Goal: Task Accomplishment & Management: Use online tool/utility

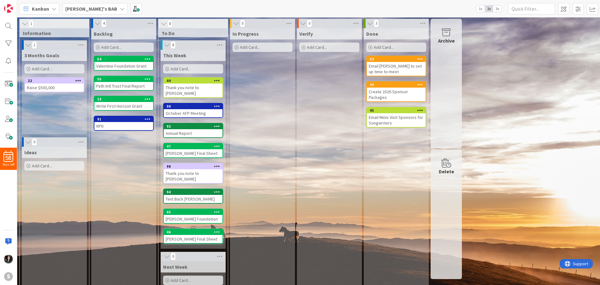
click at [178, 68] on span "Add Card..." at bounding box center [181, 69] width 20 height 6
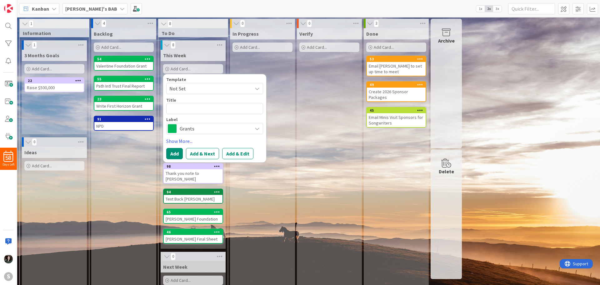
type textarea "x"
type textarea "T"
type textarea "x"
type textarea "Tha"
type textarea "x"
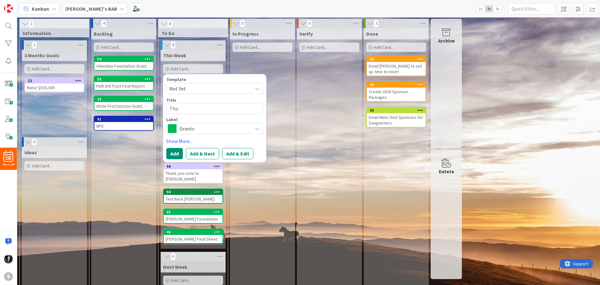
type textarea "Than"
type textarea "x"
type textarea "Thank"
type textarea "x"
type textarea "Thank"
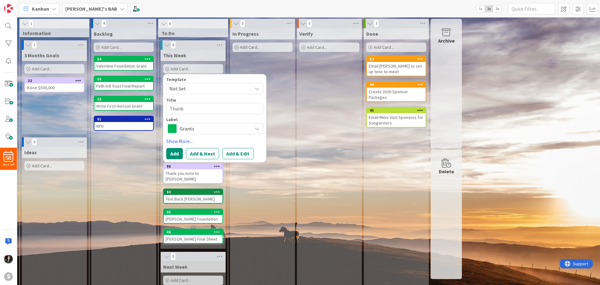
type textarea "x"
type textarea "Thank y"
type textarea "x"
type textarea "Thank yo"
type textarea "x"
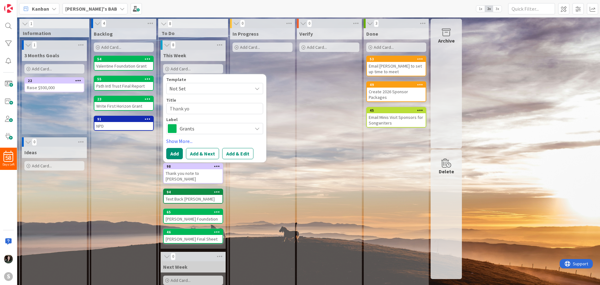
type textarea "Thank you"
type textarea "x"
type textarea "Thank you"
type textarea "x"
type textarea "Thank you n"
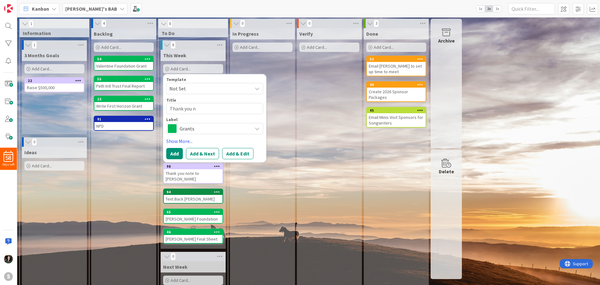
type textarea "x"
type textarea "Thank you no"
type textarea "x"
type textarea "Thank you not"
type textarea "x"
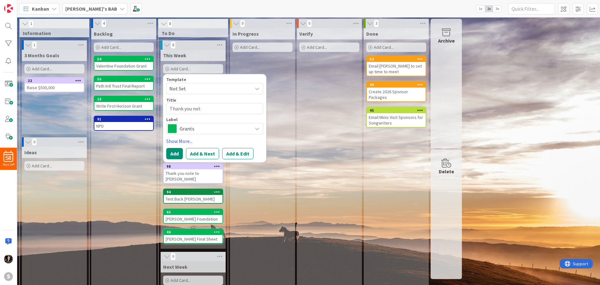
type textarea "Thank you note"
type textarea "x"
type textarea "Thank you note t"
type textarea "x"
type textarea "Thank you note to"
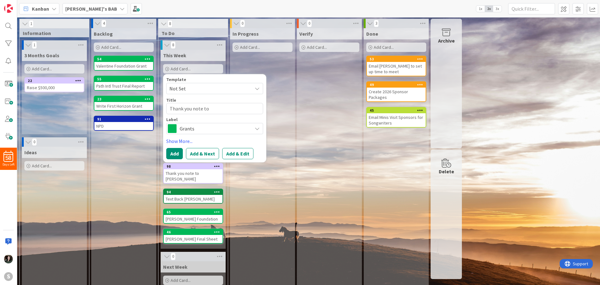
type textarea "x"
type textarea "Thank you note to"
type textarea "x"
type textarea "Thank you note to L"
type textarea "x"
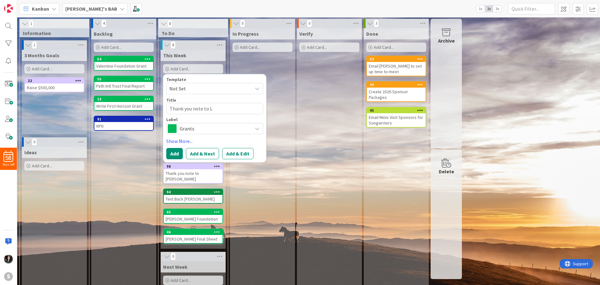
type textarea "Thank you note to [PERSON_NAME]"
type textarea "x"
type textarea "Thank you note to [PERSON_NAME]"
type textarea "x"
type textarea "Thank you note to [PERSON_NAME]"
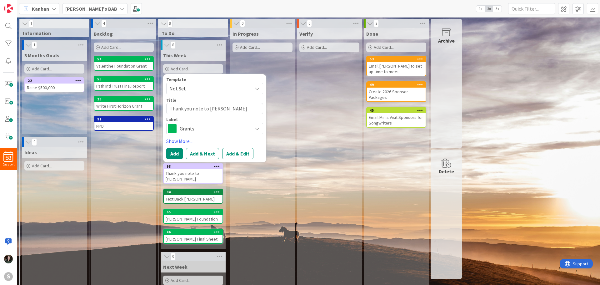
type textarea "x"
type textarea "Thank you note to [PERSON_NAME]"
type textarea "x"
type textarea "Thank you note to [PERSON_NAME]"
click at [235, 130] on span "Grants" at bounding box center [214, 128] width 69 height 9
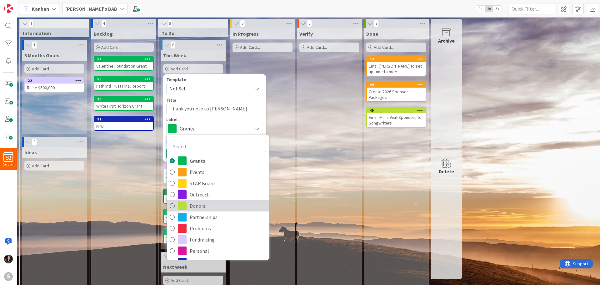
click at [218, 202] on span "Donors" at bounding box center [228, 205] width 76 height 9
type textarea "x"
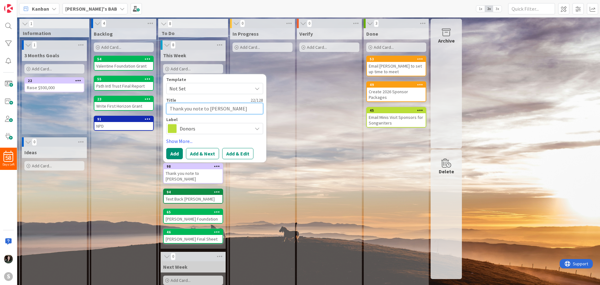
click at [226, 111] on textarea "Thank you note to [PERSON_NAME]" at bounding box center [214, 108] width 97 height 11
type textarea "Thank you note to [PERSON_NAME]"
type textarea "x"
type textarea "Thank you note to [PERSON_NAME] an"
type textarea "x"
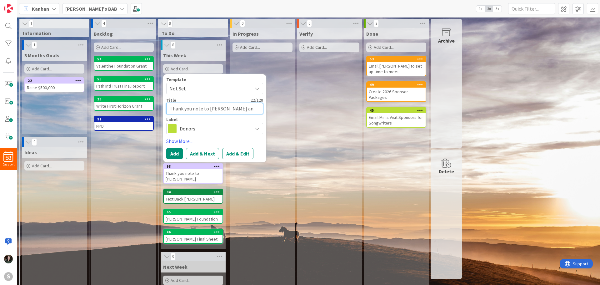
type textarea "Thank you note to [PERSON_NAME] and"
type textarea "x"
type textarea "Thank you note to [PERSON_NAME] and"
type textarea "x"
type textarea "Thank you note to [PERSON_NAME] and B"
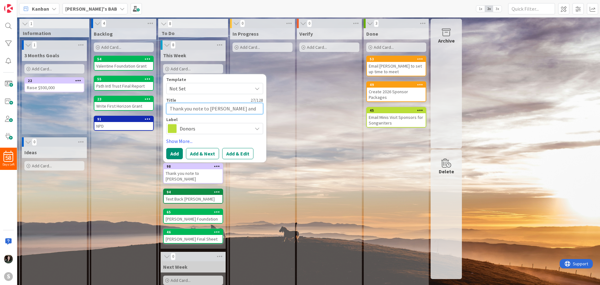
type textarea "x"
type textarea "Thank you note to [PERSON_NAME] and [PERSON_NAME]"
type textarea "x"
type textarea "Thank you note to [PERSON_NAME] and [PERSON_NAME]"
click at [172, 160] on div "Template Not Set Title 30 / 128 Thank you note to [PERSON_NAME] and [PERSON_NAM…" at bounding box center [214, 118] width 103 height 88
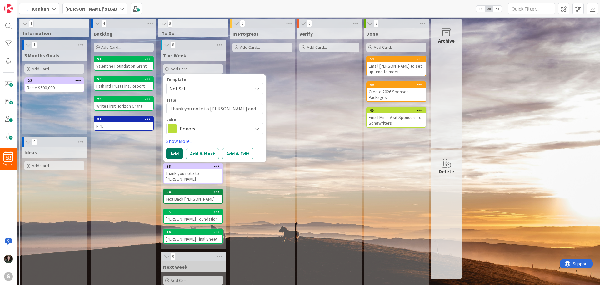
click at [172, 158] on button "Add" at bounding box center [174, 153] width 17 height 11
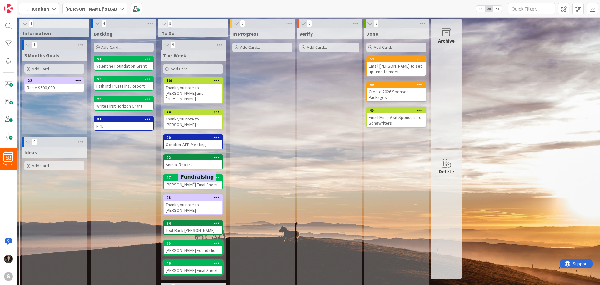
click at [185, 195] on div "98" at bounding box center [195, 197] width 56 height 4
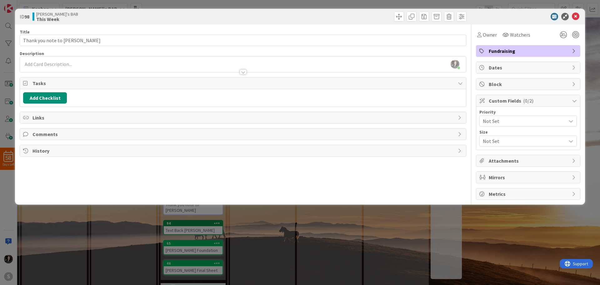
click at [576, 47] on div "Fundraising" at bounding box center [528, 50] width 104 height 11
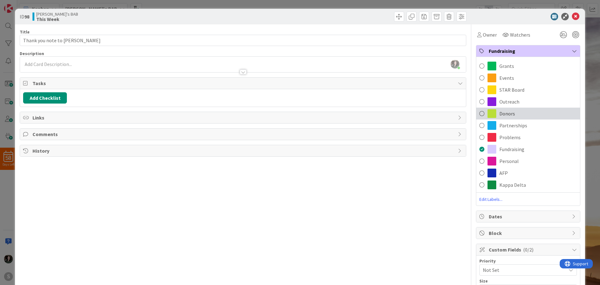
click at [506, 115] on span "Donors" at bounding box center [508, 114] width 16 height 8
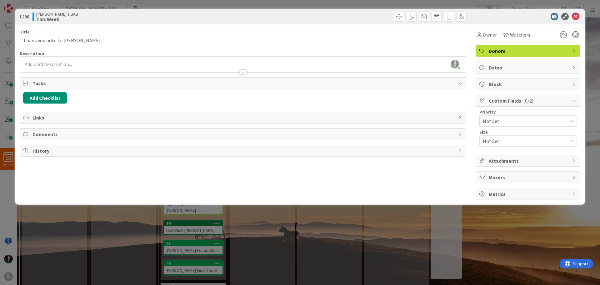
click at [512, 254] on div "ID 98 [PERSON_NAME]'s BAB This Week Title 25 / 128 Thank you note to [PERSON_NA…" at bounding box center [300, 142] width 600 height 285
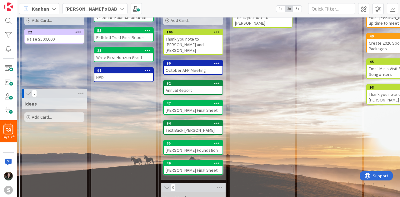
scroll to position [49, 0]
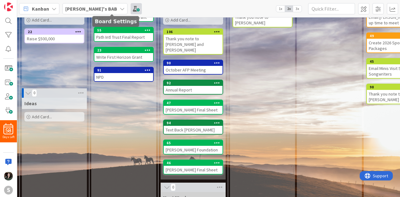
click at [131, 12] on span at bounding box center [136, 8] width 11 height 11
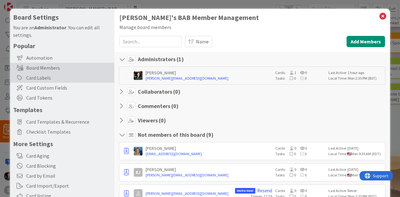
click at [68, 82] on div "Card Labels" at bounding box center [62, 78] width 104 height 10
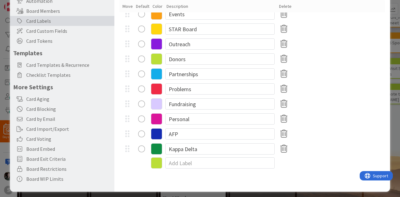
scroll to position [60, 0]
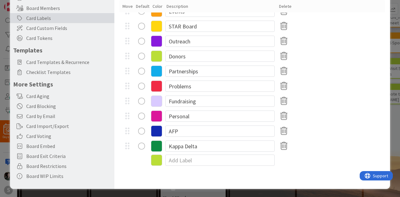
click at [157, 144] on icon at bounding box center [156, 146] width 11 height 11
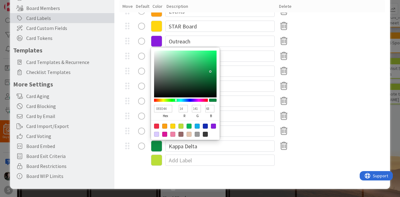
type input "1AF176"
type input "26"
type input "241"
type input "118"
click at [210, 53] on div at bounding box center [185, 74] width 63 height 47
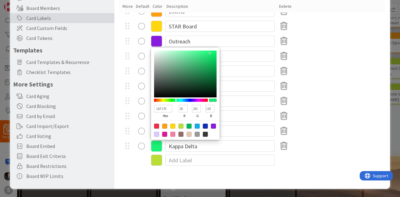
type input "1CF679"
type input "28"
type input "246"
type input "121"
click at [209, 52] on div at bounding box center [209, 52] width 1 height 1
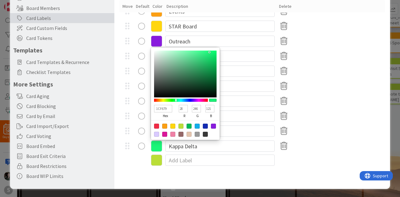
type input "1AFF7C"
type input "26"
type input "255"
type input "124"
click at [210, 51] on div at bounding box center [185, 74] width 63 height 47
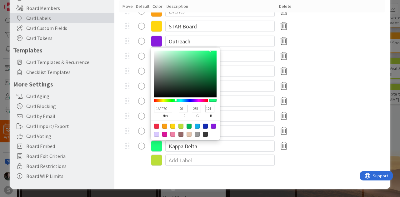
click at [363, 91] on div "Problems" at bounding box center [252, 86] width 266 height 15
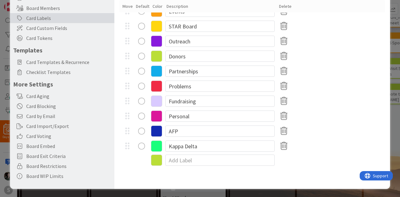
scroll to position [0, 0]
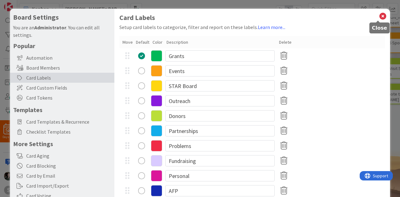
click at [379, 16] on icon at bounding box center [383, 16] width 8 height 9
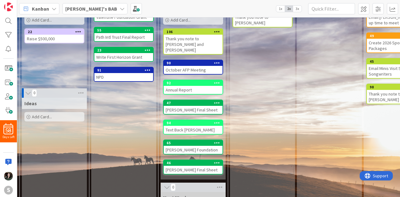
click at [216, 101] on icon at bounding box center [217, 103] width 6 height 4
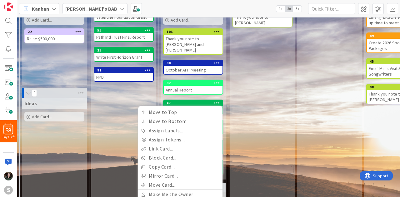
click at [216, 101] on icon at bounding box center [217, 103] width 6 height 4
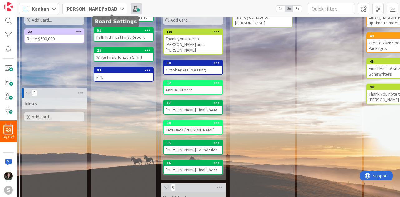
click at [131, 6] on span at bounding box center [136, 8] width 11 height 11
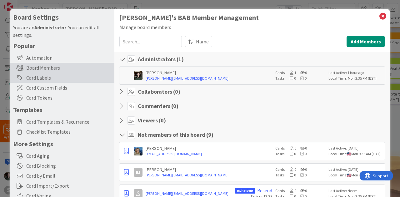
click at [73, 79] on div "Card Labels" at bounding box center [62, 78] width 104 height 10
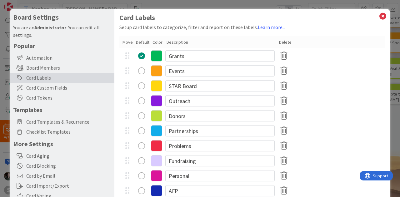
click at [157, 55] on icon at bounding box center [156, 55] width 11 height 11
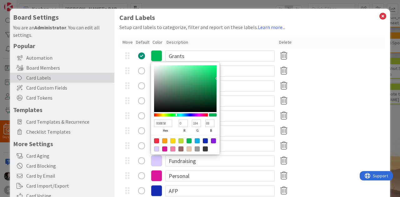
click at [157, 55] on icon at bounding box center [156, 55] width 11 height 11
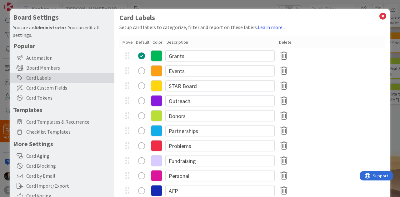
click at [159, 59] on icon at bounding box center [156, 55] width 11 height 11
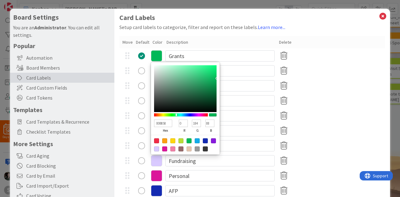
click at [206, 150] on div at bounding box center [205, 149] width 5 height 5
type input "383838"
type input "56"
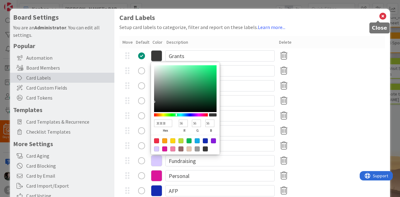
click at [379, 17] on icon at bounding box center [383, 16] width 8 height 9
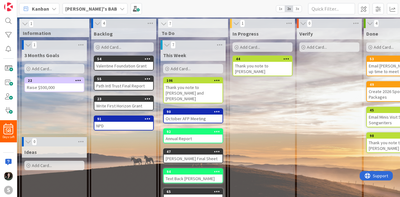
click at [66, 87] on div "Raise $500,000" at bounding box center [54, 87] width 59 height 8
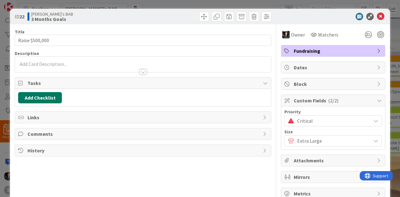
click at [42, 101] on button "Add Checklist" at bounding box center [40, 97] width 44 height 11
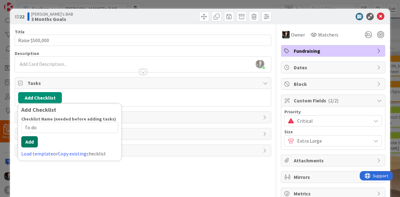
type input "To do"
click at [35, 142] on button "Add" at bounding box center [29, 141] width 17 height 11
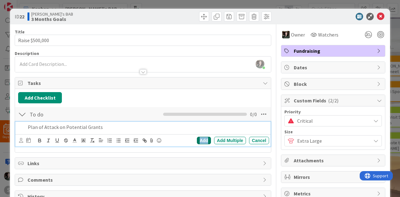
click at [199, 139] on div "Add" at bounding box center [204, 141] width 14 height 8
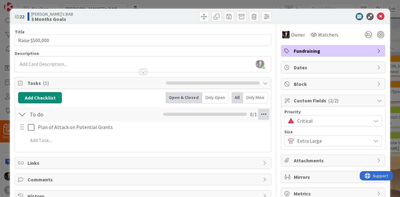
click at [258, 114] on icon at bounding box center [263, 114] width 11 height 11
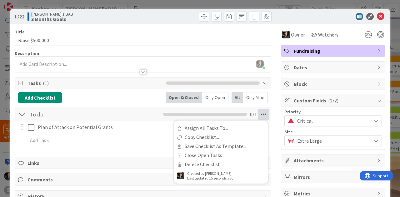
click at [258, 114] on icon at bounding box center [263, 114] width 11 height 11
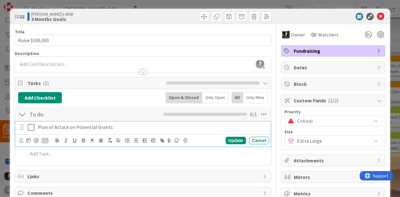
click at [74, 128] on p "Plan of Attack on Potential Grants" at bounding box center [152, 127] width 229 height 7
click at [30, 140] on icon at bounding box center [28, 140] width 4 height 5
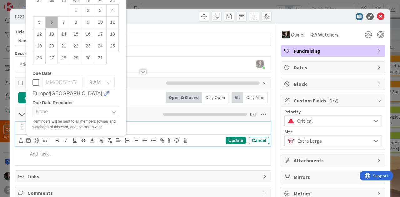
click at [157, 57] on div "[PERSON_NAME] just joined" at bounding box center [143, 65] width 256 height 16
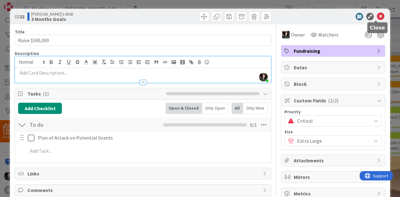
click at [377, 17] on icon at bounding box center [381, 17] width 8 height 8
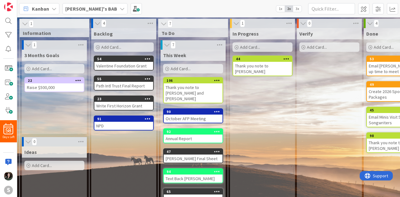
click at [59, 85] on div "Raise $500,000" at bounding box center [54, 87] width 59 height 8
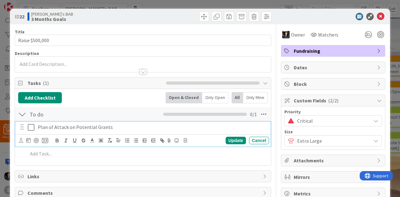
click at [73, 126] on p "Plan of Attack on Potential Grants" at bounding box center [152, 127] width 229 height 7
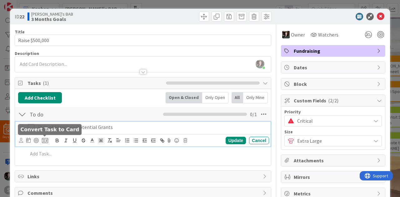
click at [44, 139] on icon at bounding box center [45, 141] width 6 height 6
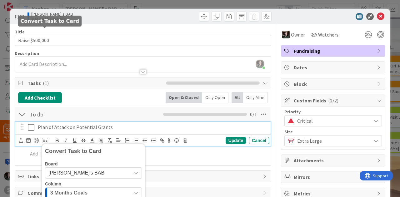
scroll to position [108, 0]
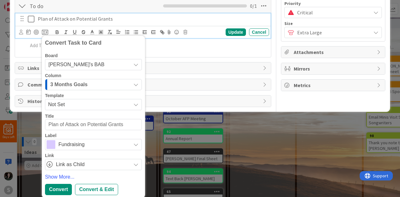
click at [93, 87] on div "3 Months Goals" at bounding box center [90, 85] width 82 height 10
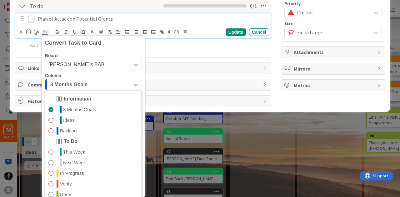
scroll to position [113, 0]
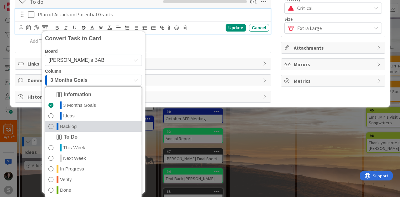
click at [93, 125] on link "Backlog" at bounding box center [93, 126] width 96 height 11
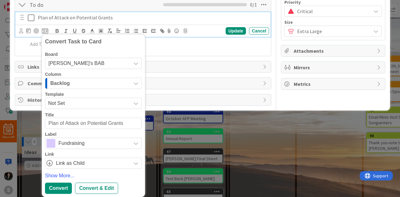
scroll to position [108, 0]
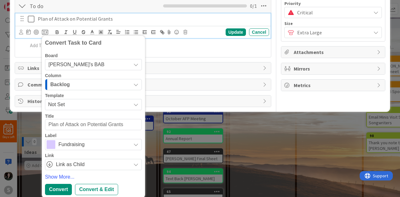
click at [98, 144] on span "Fundraising" at bounding box center [92, 144] width 69 height 9
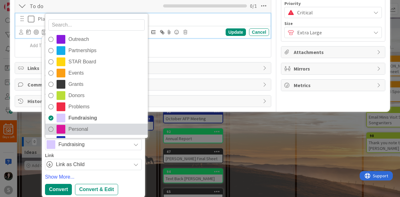
scroll to position [35, 0]
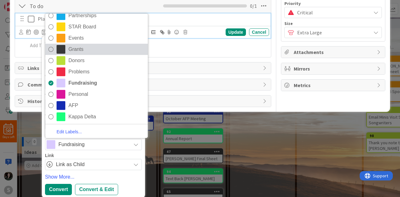
click at [94, 46] on span "Grants" at bounding box center [106, 49] width 76 height 9
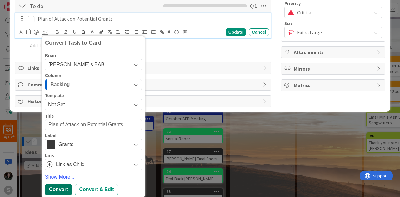
click at [58, 185] on div "Convert" at bounding box center [58, 189] width 27 height 11
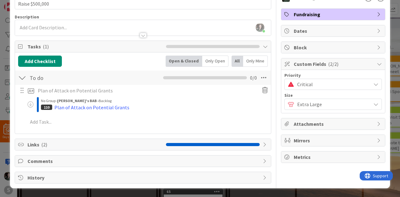
type textarea "x"
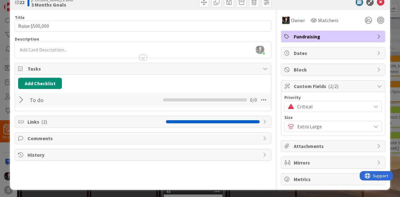
scroll to position [0, 0]
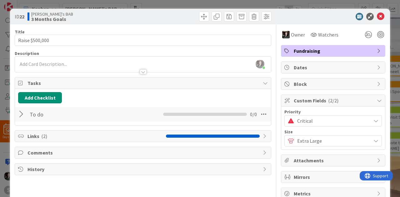
click at [380, 15] on icon at bounding box center [381, 17] width 8 height 8
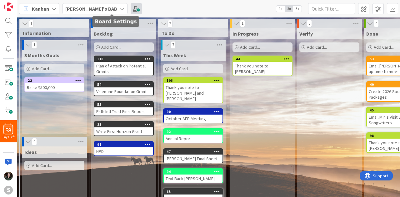
click at [131, 5] on span at bounding box center [136, 8] width 11 height 11
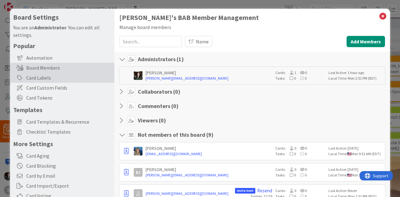
click at [42, 76] on div "Card Labels" at bounding box center [62, 78] width 104 height 10
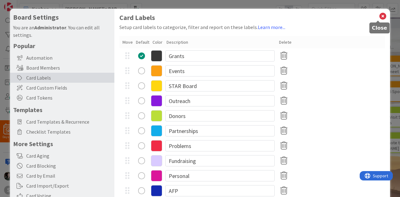
click at [379, 15] on icon at bounding box center [383, 16] width 8 height 9
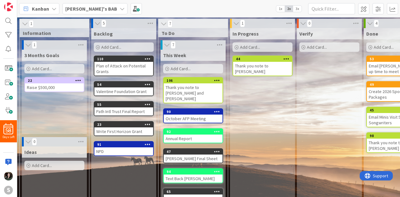
click at [147, 84] on icon at bounding box center [148, 84] width 6 height 4
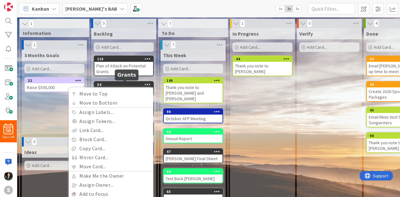
click at [127, 86] on div "54" at bounding box center [125, 85] width 56 height 4
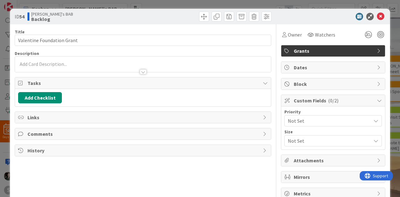
click at [320, 115] on div "Not Set" at bounding box center [334, 120] width 98 height 11
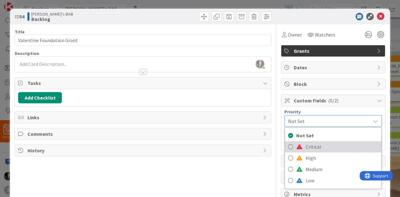
click at [307, 149] on span "Critical" at bounding box center [342, 146] width 73 height 9
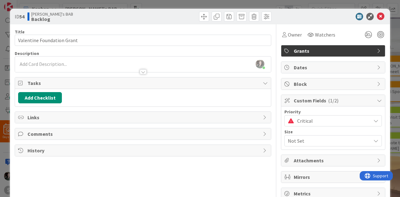
click at [308, 126] on div "Priority Critical Not Set Critical High Medium Low Size Not Set" at bounding box center [334, 128] width 98 height 37
click at [308, 121] on span "Critical" at bounding box center [332, 121] width 71 height 9
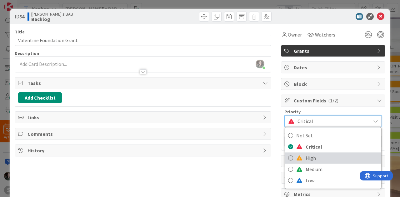
click at [313, 156] on span "High" at bounding box center [342, 158] width 73 height 9
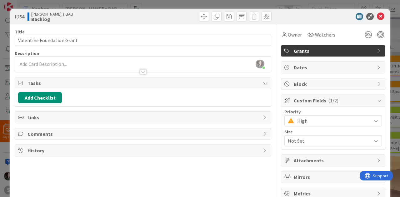
click at [312, 140] on span "Not Set" at bounding box center [328, 141] width 80 height 9
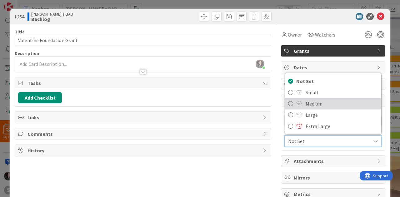
click at [310, 103] on span "Medium" at bounding box center [342, 103] width 73 height 9
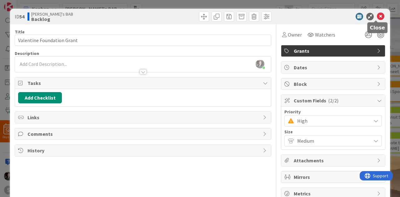
click at [377, 15] on icon at bounding box center [381, 17] width 8 height 8
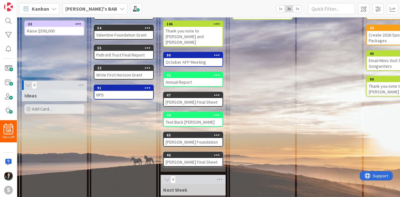
scroll to position [57, 0]
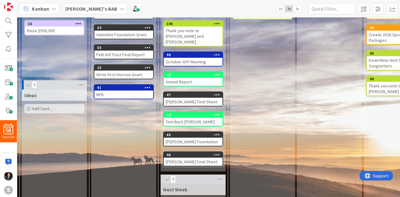
click at [85, 10] on b "[PERSON_NAME]'s BAB" at bounding box center [91, 9] width 52 height 6
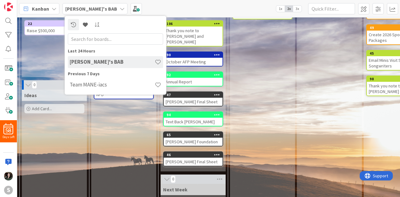
click at [254, 75] on div "In Progress Add Card... 44 Thank you note to [PERSON_NAME]" at bounding box center [262, 121] width 65 height 301
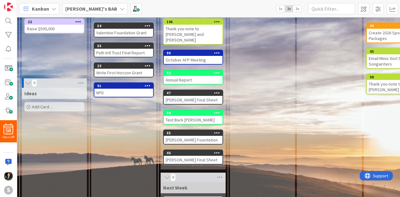
scroll to position [59, 0]
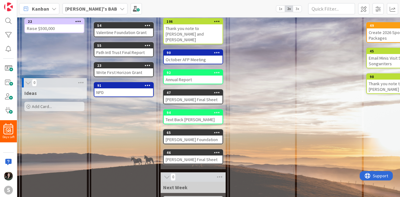
click at [212, 136] on div "[PERSON_NAME] Foundation" at bounding box center [193, 140] width 59 height 8
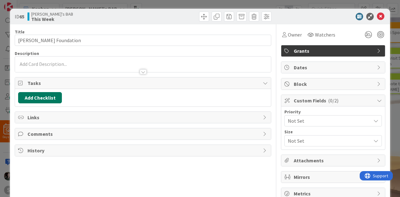
click at [46, 96] on button "Add Checklist" at bounding box center [40, 97] width 44 height 11
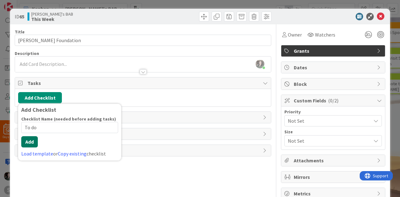
type input "To do"
click at [36, 141] on button "Add" at bounding box center [29, 141] width 17 height 11
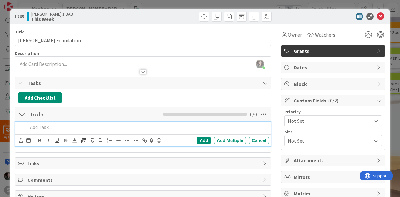
click at [177, 130] on p at bounding box center [147, 127] width 239 height 7
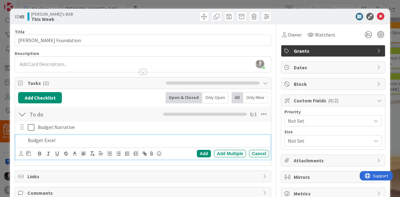
click at [103, 92] on div "Add Checklist Back Open & Closed Only Open All Only Mine" at bounding box center [143, 97] width 250 height 11
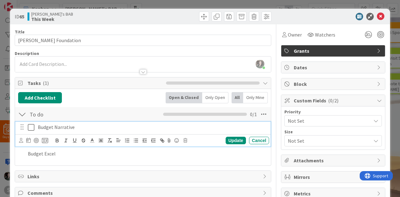
click at [76, 130] on div "Budget Narrative" at bounding box center [152, 127] width 234 height 11
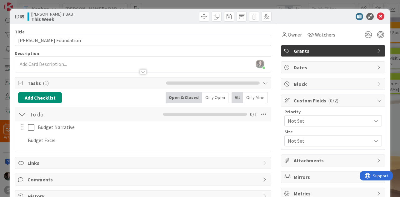
scroll to position [17, 0]
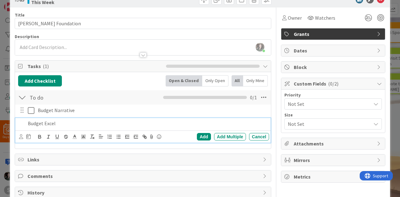
click at [113, 124] on p "Budget Excel" at bounding box center [147, 123] width 239 height 7
click at [199, 137] on div "Add" at bounding box center [204, 137] width 14 height 8
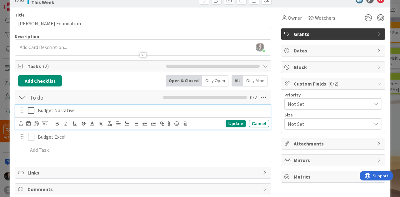
click at [52, 112] on p "Budget Narrative" at bounding box center [152, 110] width 229 height 7
click at [44, 125] on icon at bounding box center [45, 124] width 6 height 6
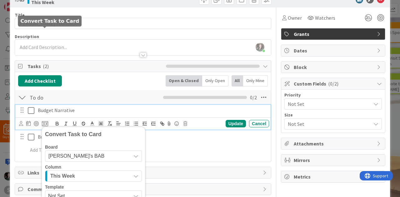
scroll to position [108, 0]
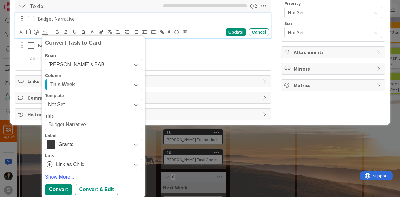
click at [83, 106] on span "Not Set" at bounding box center [87, 105] width 78 height 8
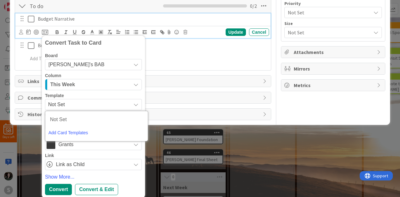
click at [83, 106] on span "Not Set" at bounding box center [87, 105] width 78 height 8
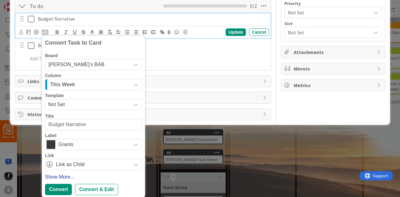
click at [68, 176] on link "Show More..." at bounding box center [93, 178] width 97 height 8
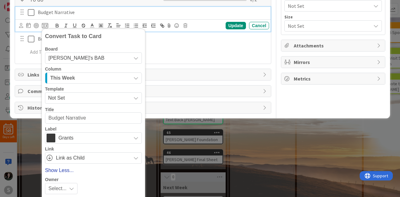
scroll to position [184, 0]
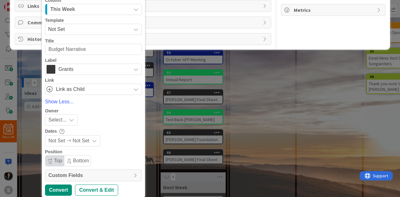
click at [64, 125] on div "Convert Task to Card Board [PERSON_NAME]'s BAB Column This Week Template Not Se…" at bounding box center [93, 79] width 97 height 233
click at [69, 118] on icon at bounding box center [71, 120] width 5 height 5
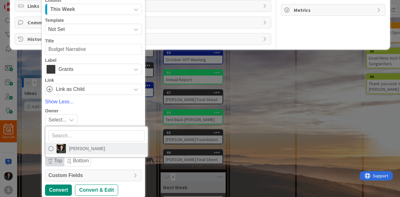
click at [75, 149] on span "[PERSON_NAME]" at bounding box center [87, 148] width 36 height 9
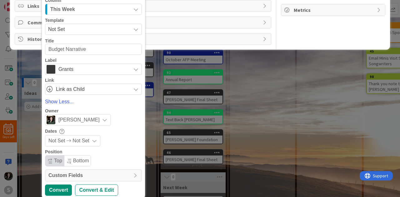
click at [92, 139] on icon at bounding box center [94, 141] width 5 height 5
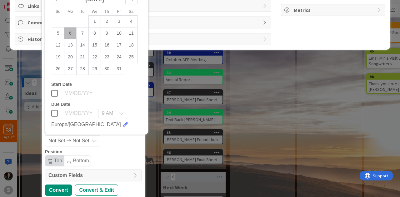
click at [92, 139] on icon at bounding box center [94, 141] width 5 height 5
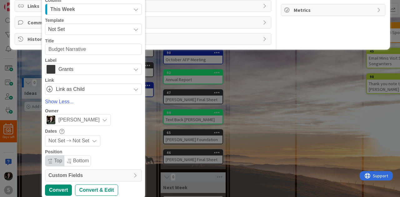
click at [125, 173] on span "Custom Fields" at bounding box center [89, 176] width 82 height 8
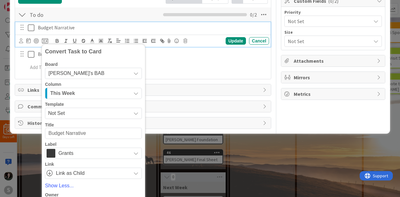
scroll to position [99, 0]
click at [99, 110] on span "Not Set" at bounding box center [87, 114] width 78 height 8
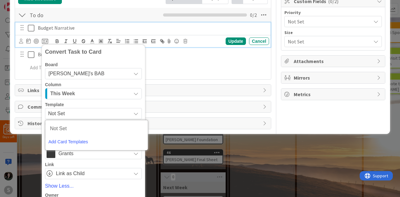
click at [99, 110] on span "Not Set" at bounding box center [87, 114] width 78 height 8
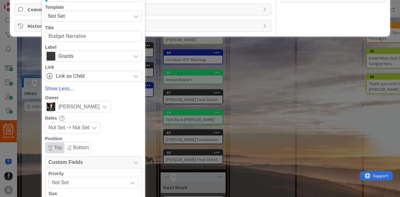
scroll to position [79, 0]
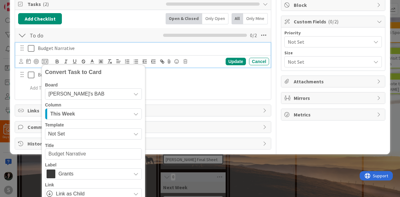
click at [89, 88] on div "[PERSON_NAME]'s BAB" at bounding box center [93, 93] width 97 height 11
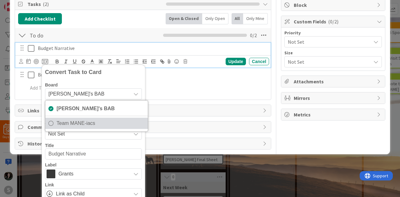
click at [81, 121] on span "Team MANE-iacs" at bounding box center [101, 123] width 88 height 9
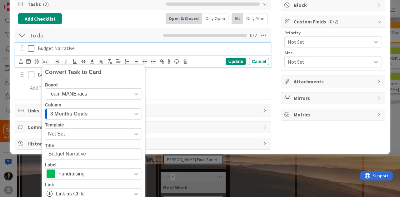
scroll to position [141, 0]
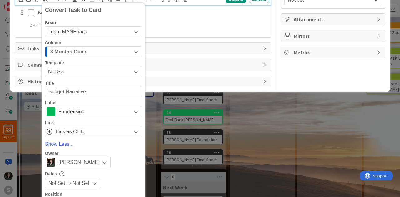
click at [82, 49] on span "3 Months Goals" at bounding box center [68, 52] width 37 height 8
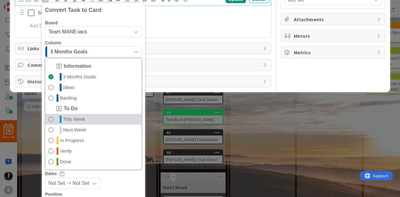
click at [80, 116] on span "This Week" at bounding box center [74, 120] width 22 height 8
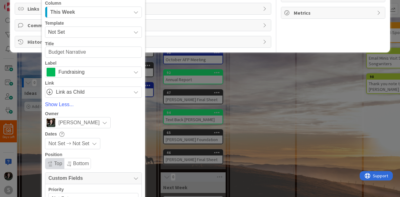
scroll to position [181, 0]
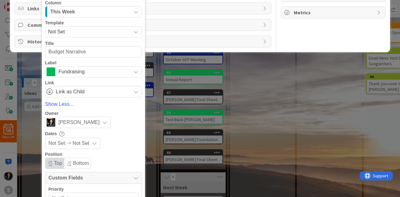
click at [90, 68] on span "Fundraising" at bounding box center [92, 72] width 69 height 9
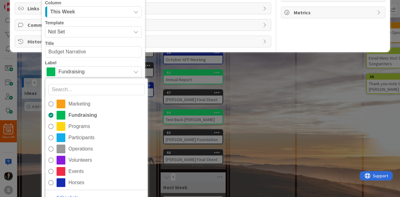
click at [90, 68] on span "Fundraising" at bounding box center [92, 72] width 69 height 9
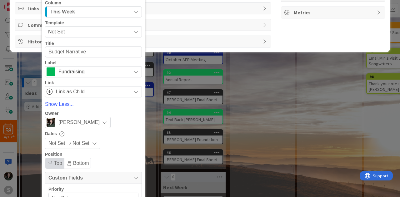
click at [97, 48] on textarea "Budget Narrative" at bounding box center [93, 51] width 97 height 11
type textarea "x"
type textarea "Budget Narrative-"
type textarea "x"
type textarea "Budget Narrative-"
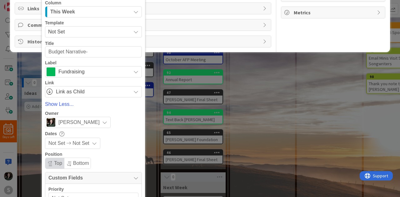
type textarea "x"
type textarea "Budget Narrative- R"
type textarea "x"
type textarea "Budget Narrative- Re"
type textarea "x"
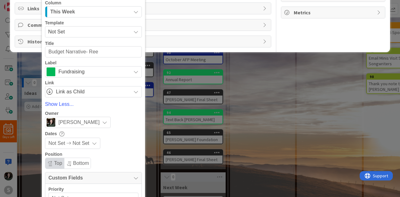
type textarea "Budget Narrative- Reev"
type textarea "x"
type textarea "Budget Narrative- [PERSON_NAME]"
type textarea "x"
type textarea "Budget Narrative- [PERSON_NAME]"
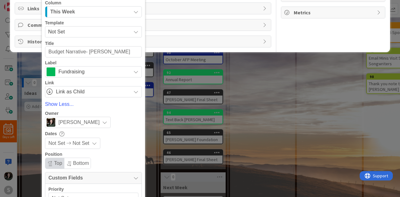
type textarea "x"
type textarea "Budget Narrative- [PERSON_NAME]"
type textarea "x"
type textarea "Budget Narrative- [PERSON_NAME] Ho"
type textarea "x"
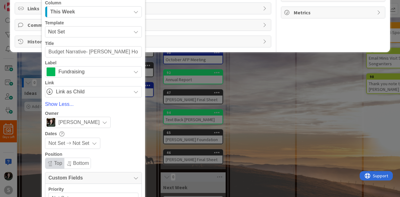
type textarea "Budget Narrative- [PERSON_NAME] Hor"
type textarea "x"
type textarea "Budget Narrative- [PERSON_NAME] [PERSON_NAME]"
type textarea "x"
type textarea "Budget Narrative- [PERSON_NAME] Hor"
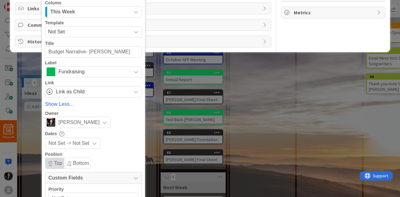
type textarea "x"
type textarea "Budget Narrative- [PERSON_NAME] Hors"
type textarea "x"
type textarea "Budget Narrative- [PERSON_NAME] Horse"
type textarea "x"
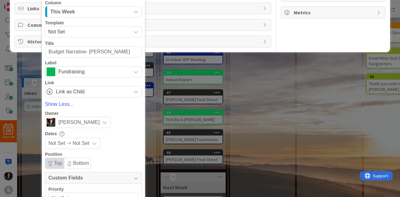
type textarea "Budget Narrative- [PERSON_NAME] Horses"
type textarea "x"
type textarea "Budget Narrative- [PERSON_NAME] Horse"
type textarea "x"
type textarea "Budget Narrative- [PERSON_NAME] Hors"
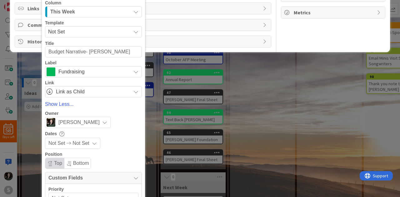
type textarea "x"
type textarea "Budget Narrative- [PERSON_NAME] Hor"
type textarea "x"
type textarea "Budget Narrative- [PERSON_NAME] Ho"
type textarea "x"
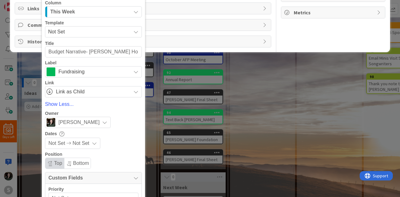
type textarea "Budget Narrative- [PERSON_NAME]"
type textarea "x"
type textarea "Budget Narrative- [PERSON_NAME]"
type textarea "x"
type textarea "Budget Narrative- [PERSON_NAME] G"
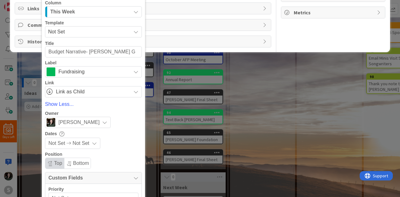
type textarea "x"
type textarea "Budget Narrative- [PERSON_NAME]"
type textarea "x"
type textarea "Budget Narrative- [PERSON_NAME] Gra"
type textarea "x"
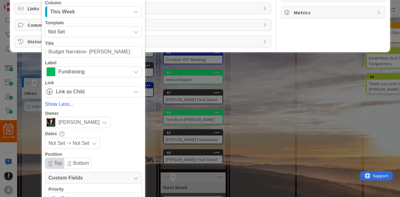
type textarea "Budget Narrative- [PERSON_NAME] Gran"
type textarea "x"
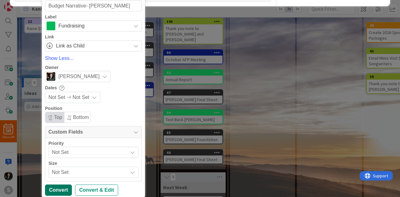
type textarea "Budget Narrative- [PERSON_NAME]"
click at [61, 186] on div "Convert" at bounding box center [58, 190] width 27 height 11
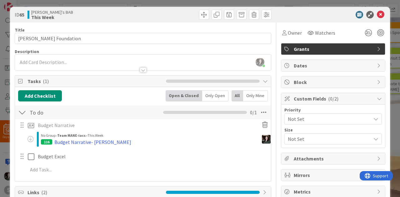
scroll to position [32, 0]
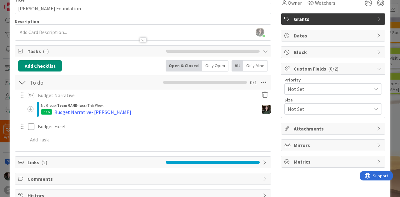
click at [123, 112] on div "116 Budget Narrative- [PERSON_NAME]" at bounding box center [151, 112] width 221 height 8
type textarea "x"
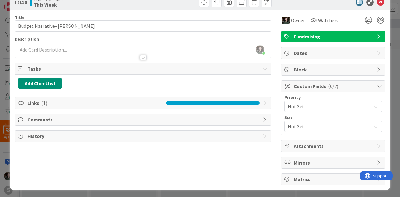
click at [307, 164] on span "Mirrors" at bounding box center [334, 163] width 80 height 8
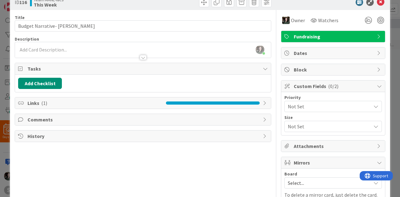
click at [308, 179] on span "Select..." at bounding box center [328, 183] width 80 height 9
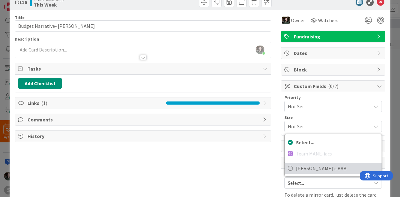
click at [308, 164] on span "[PERSON_NAME]'s BAB" at bounding box center [337, 168] width 83 height 9
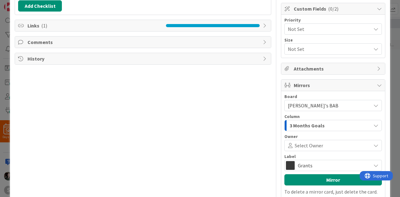
scroll to position [92, 0]
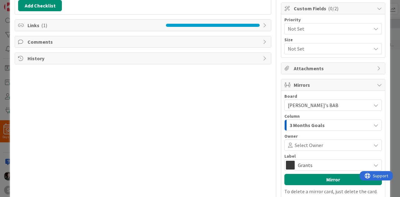
click at [311, 121] on span "3 Months Goals" at bounding box center [307, 125] width 35 height 8
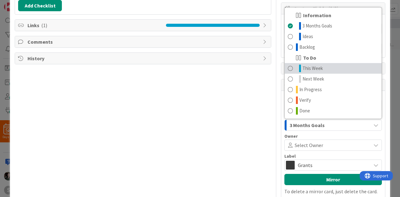
click at [328, 64] on link "This Week" at bounding box center [333, 68] width 97 height 11
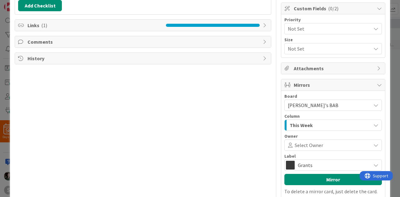
click at [333, 144] on span at bounding box center [346, 145] width 46 height 5
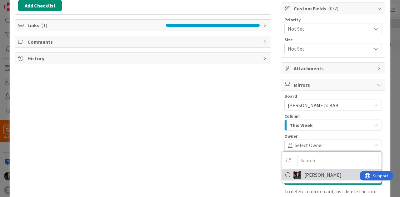
click at [325, 170] on span "[PERSON_NAME]" at bounding box center [323, 174] width 37 height 9
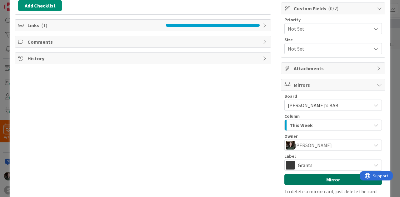
click at [325, 176] on button "Mirror" at bounding box center [334, 179] width 98 height 11
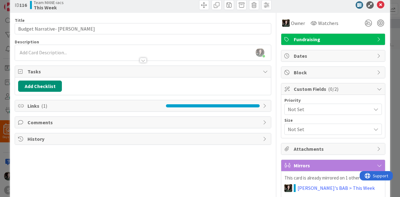
scroll to position [0, 0]
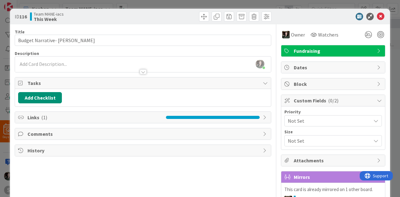
click at [73, 67] on div at bounding box center [143, 69] width 256 height 7
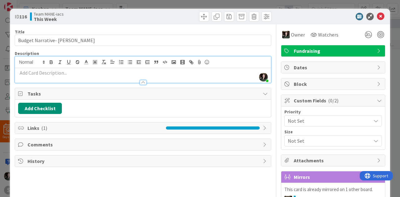
click at [141, 83] on div at bounding box center [143, 82] width 7 height 5
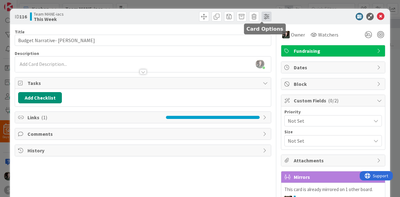
click at [262, 17] on span at bounding box center [267, 17] width 10 height 10
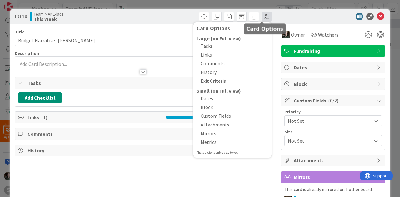
click at [262, 17] on span at bounding box center [267, 17] width 10 height 10
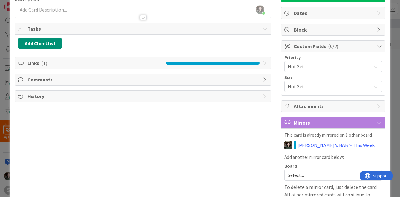
scroll to position [54, 0]
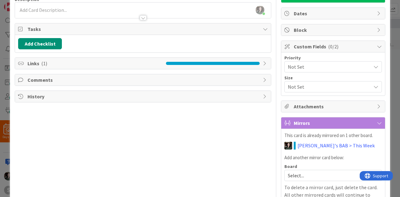
click at [119, 74] on div "Comments" at bounding box center [143, 79] width 256 height 11
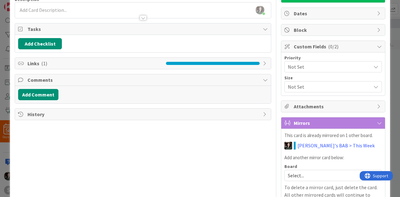
scroll to position [0, 0]
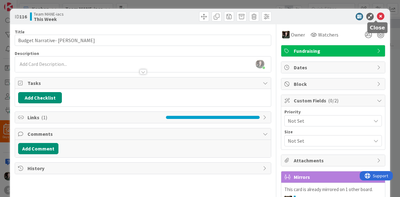
click at [377, 14] on icon at bounding box center [381, 17] width 8 height 8
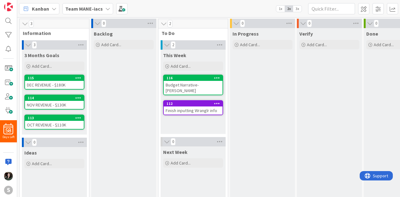
click at [214, 87] on div "Budget Narrative- [PERSON_NAME]" at bounding box center [193, 88] width 59 height 14
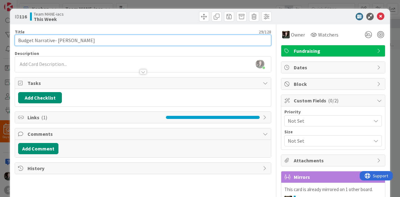
click at [53, 41] on input "Budget Narrative- [PERSON_NAME]" at bounding box center [143, 40] width 257 height 11
type input "Budget Narrative & Excel- [PERSON_NAME]"
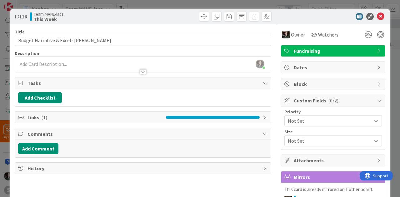
click at [140, 114] on span "Links ( 1 )" at bounding box center [95, 118] width 135 height 8
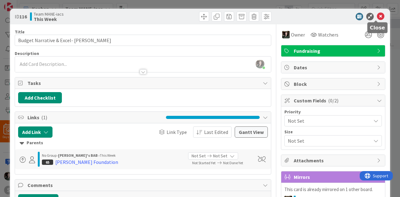
click at [378, 17] on icon at bounding box center [381, 17] width 8 height 8
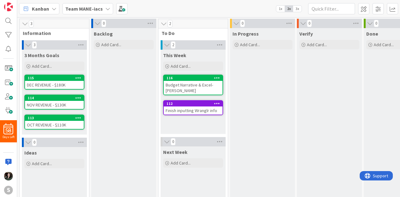
click at [203, 89] on div "Budget Narrative & Excel- [PERSON_NAME]" at bounding box center [193, 88] width 59 height 14
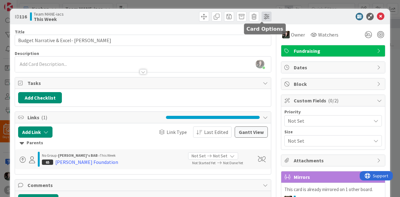
click at [262, 14] on span at bounding box center [267, 17] width 10 height 10
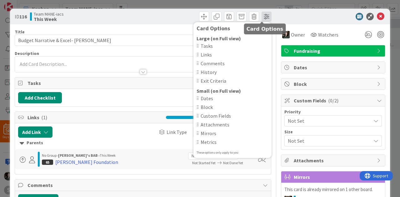
click at [262, 14] on span at bounding box center [267, 17] width 10 height 10
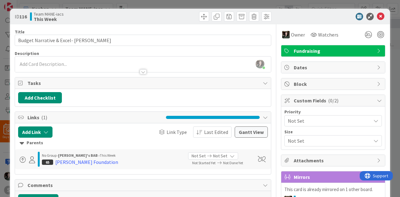
click at [158, 96] on div "Add Checklist" at bounding box center [143, 97] width 250 height 11
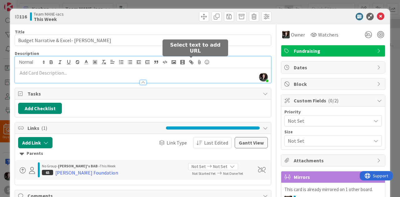
click at [194, 61] on div "[PERSON_NAME] just joined" at bounding box center [143, 70] width 256 height 26
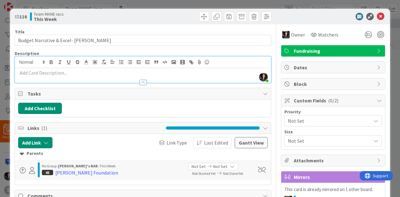
click at [186, 78] on div at bounding box center [143, 79] width 256 height 7
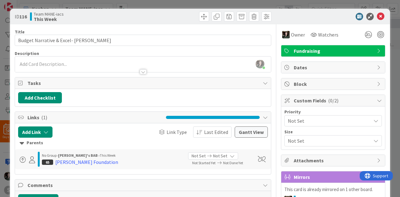
scroll to position [87, 0]
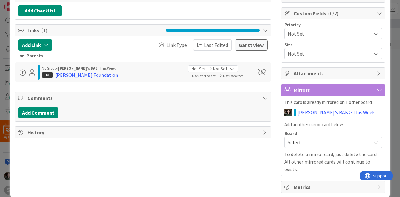
click at [230, 67] on icon at bounding box center [232, 69] width 5 height 5
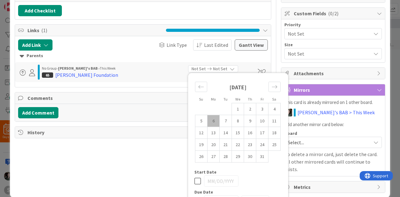
click at [230, 67] on icon at bounding box center [232, 69] width 5 height 5
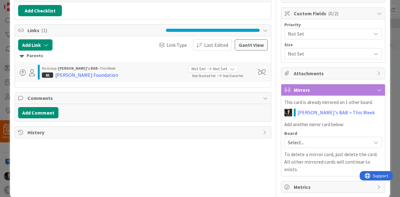
click at [326, 143] on span "Select..." at bounding box center [328, 142] width 80 height 9
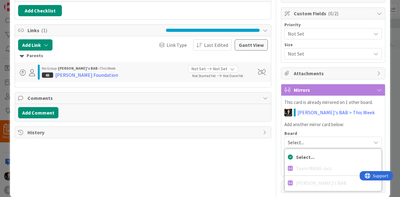
click at [326, 143] on span "Select..." at bounding box center [328, 142] width 80 height 9
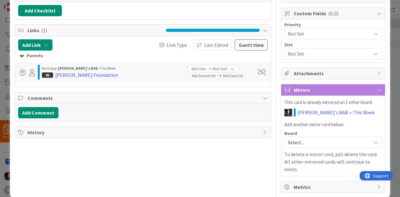
click at [322, 184] on span "Metrics" at bounding box center [334, 188] width 80 height 8
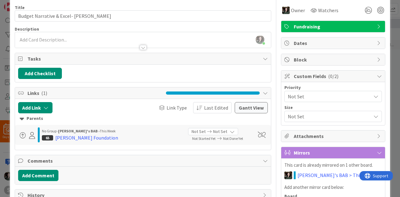
scroll to position [24, 0]
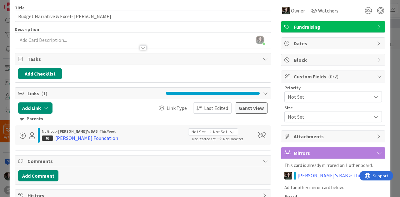
click at [313, 139] on div "Attachments" at bounding box center [333, 136] width 104 height 11
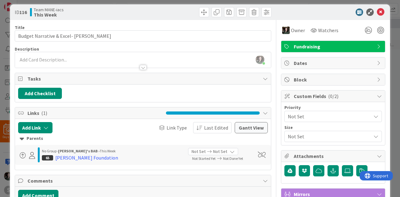
scroll to position [4, 0]
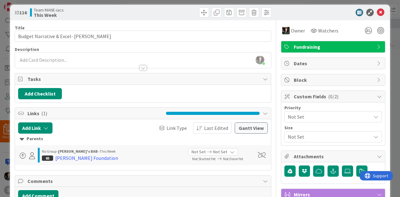
click at [355, 48] on span "Fundraising" at bounding box center [334, 47] width 80 height 8
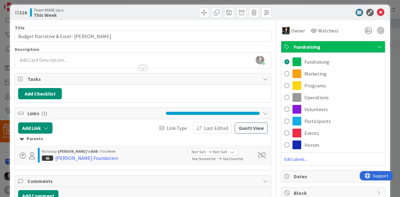
click at [355, 48] on span "Fundraising" at bounding box center [334, 47] width 80 height 8
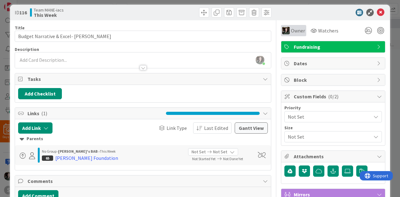
click at [291, 31] on span "Owner" at bounding box center [298, 31] width 14 height 8
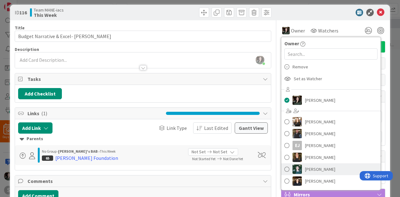
scroll to position [23, 0]
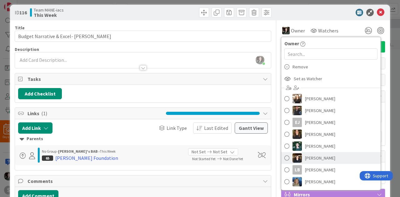
click at [313, 159] on span "[PERSON_NAME]" at bounding box center [320, 158] width 30 height 9
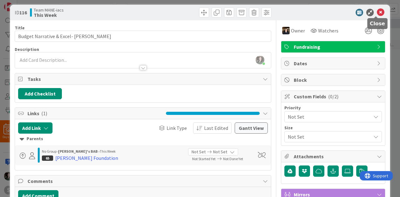
click at [378, 15] on icon at bounding box center [381, 13] width 8 height 8
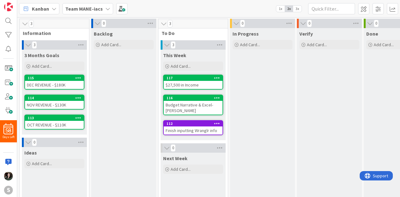
click at [87, 8] on b "Team MANE-iacs" at bounding box center [84, 9] width 38 height 6
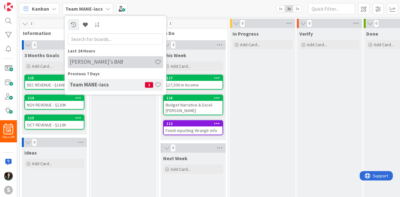
click at [101, 62] on h4 "[PERSON_NAME]'s BAB" at bounding box center [112, 62] width 85 height 6
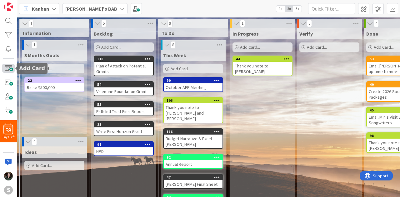
click at [10, 68] on span at bounding box center [8, 68] width 13 height 9
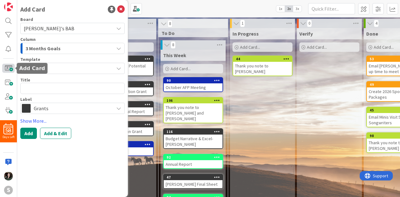
type textarea "x"
type textarea "P"
type textarea "x"
type textarea "Pl"
type textarea "x"
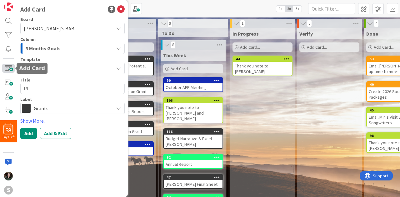
type textarea "Pla"
type textarea "x"
type textarea "Plan"
type textarea "x"
type textarea "Plan"
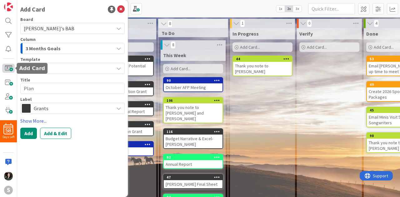
type textarea "x"
type textarea "Plan O"
type textarea "x"
type textarea "Plan Oc"
type textarea "x"
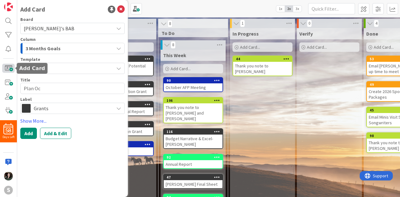
type textarea "Plan Oct"
type textarea "x"
type textarea "Plan Octo"
type textarea "x"
type textarea "Plan Octob"
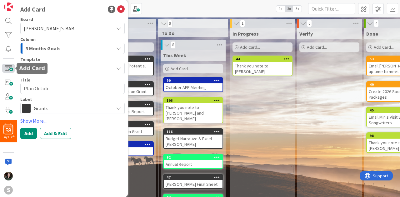
type textarea "x"
type textarea "Plan Octobe"
type textarea "x"
type textarea "Plan October"
type textarea "x"
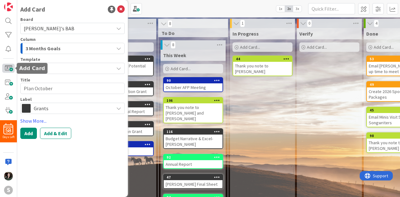
type textarea "Plan October"
type textarea "x"
type textarea "Plan October S"
type textarea "x"
type textarea "Plan October So"
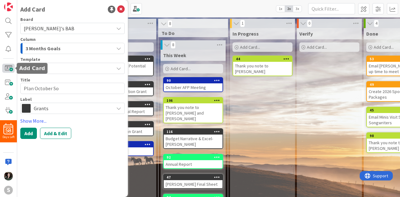
type textarea "x"
type textarea "Plan October Soc"
type textarea "x"
type textarea "Plan October Soci"
type textarea "x"
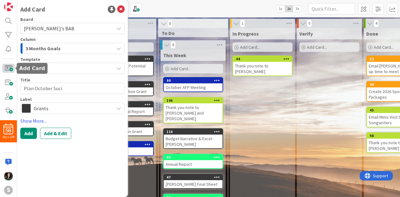
type textarea "Plan October [PERSON_NAME]"
type textarea "x"
type textarea "Plan October Social"
type textarea "x"
type textarea "Plan October Social"
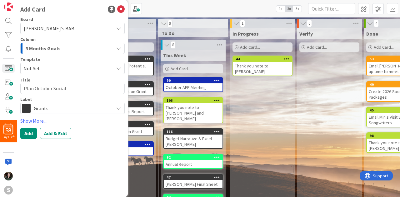
click at [57, 47] on span "3 Months Goals" at bounding box center [43, 48] width 35 height 8
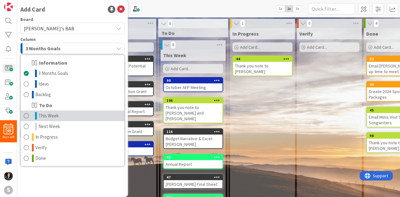
click at [68, 113] on link "This Week" at bounding box center [73, 116] width 104 height 11
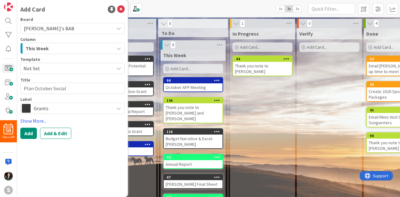
click at [63, 108] on span "Grants" at bounding box center [72, 108] width 77 height 9
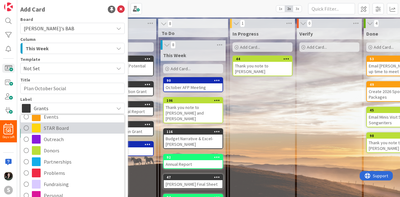
scroll to position [43, 0]
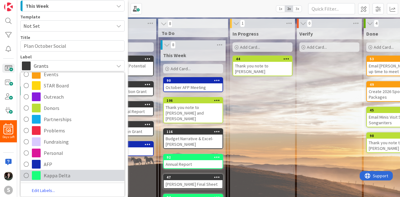
click at [69, 176] on span "Kappa Delta" at bounding box center [83, 175] width 78 height 9
type textarea "x"
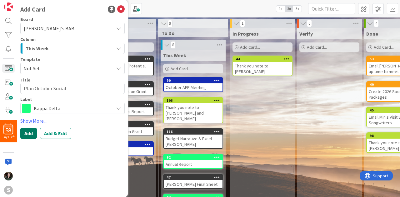
click at [28, 136] on button "Add" at bounding box center [28, 133] width 17 height 11
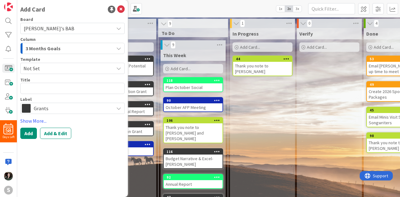
click at [123, 8] on icon at bounding box center [121, 10] width 8 height 8
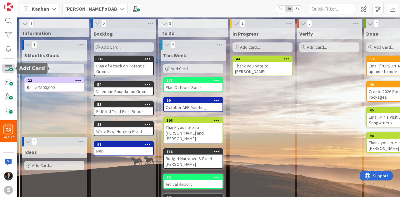
click at [9, 68] on span at bounding box center [8, 68] width 13 height 9
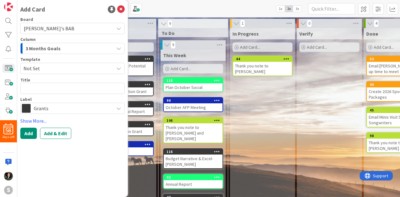
type textarea "x"
type textarea "F"
type textarea "x"
type textarea "Fi"
type textarea "x"
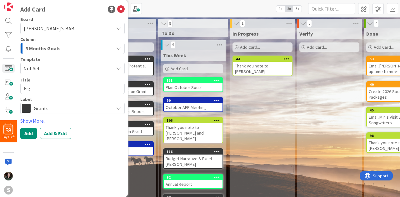
type textarea "Figu"
type textarea "x"
type textarea "Figur"
type textarea "x"
type textarea "Figure"
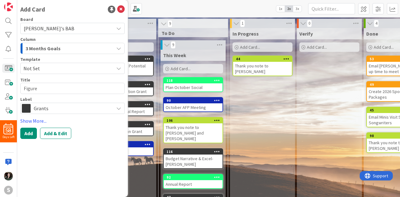
type textarea "x"
type textarea "Figure"
type textarea "x"
type textarea "Figure o"
type textarea "x"
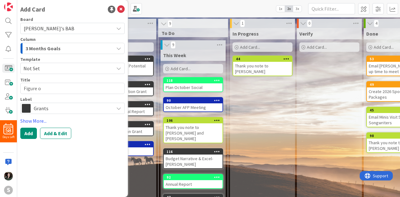
type textarea "Figure ou"
type textarea "x"
type textarea "Figure out"
type textarea "x"
type textarea "Figure out"
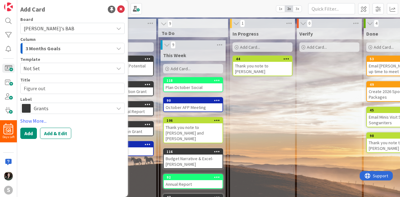
type textarea "x"
type textarea "Figure out l"
type textarea "x"
type textarea "Figure out lab"
type textarea "x"
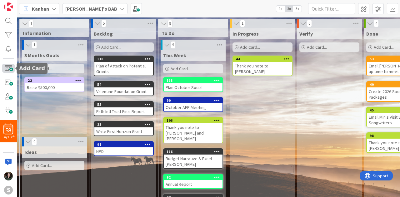
click at [8, 70] on span at bounding box center [8, 68] width 13 height 9
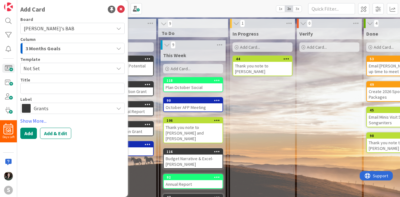
click at [77, 51] on div "3 Months Goals" at bounding box center [69, 48] width 90 height 10
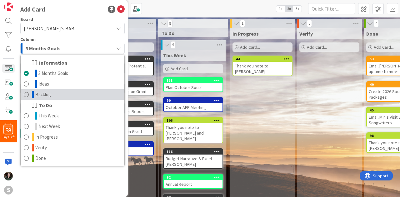
click at [64, 98] on link "Backlog" at bounding box center [73, 94] width 104 height 11
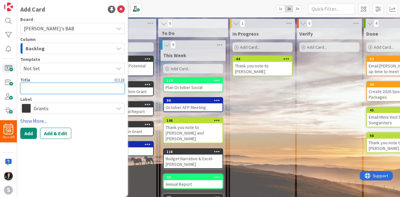
click at [44, 83] on textarea at bounding box center [72, 88] width 104 height 11
click at [58, 112] on span "Grants" at bounding box center [72, 108] width 77 height 9
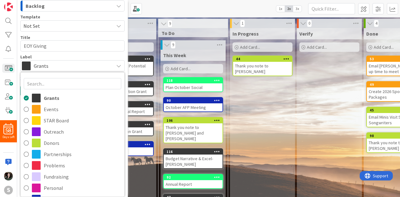
scroll to position [35, 0]
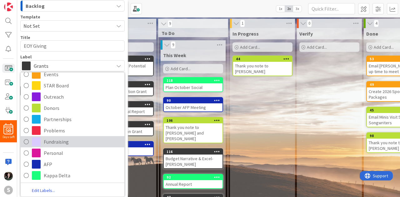
click at [68, 142] on span "Fundraising" at bounding box center [83, 141] width 78 height 9
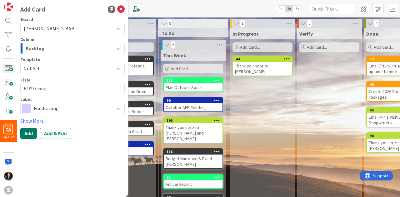
click at [33, 137] on button "Add" at bounding box center [28, 133] width 17 height 11
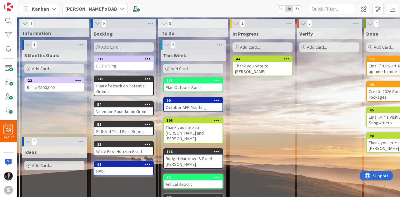
click at [120, 66] on div "EOY Giving" at bounding box center [123, 66] width 59 height 8
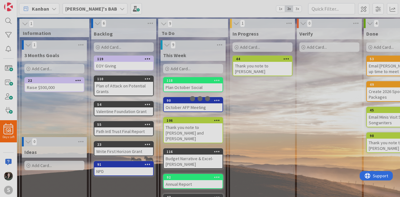
click at [120, 66] on div at bounding box center [200, 98] width 400 height 197
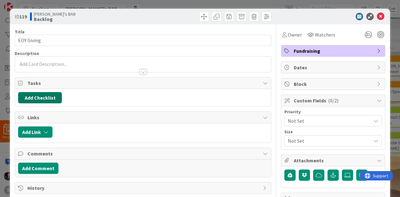
click at [42, 94] on button "Add Checklist" at bounding box center [40, 97] width 44 height 11
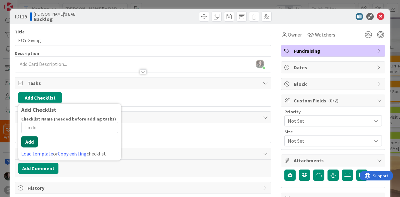
click at [29, 144] on button "Add" at bounding box center [29, 141] width 17 height 11
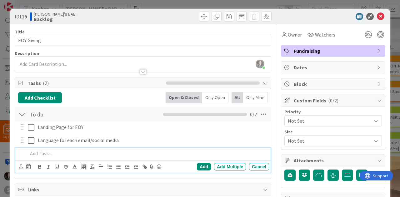
click at [253, 112] on div "To do Checklist Name 5 / 64 To do 0 / 2" at bounding box center [143, 114] width 256 height 14
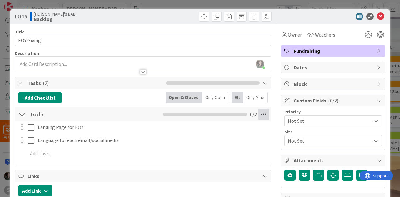
click at [260, 114] on icon at bounding box center [263, 114] width 11 height 11
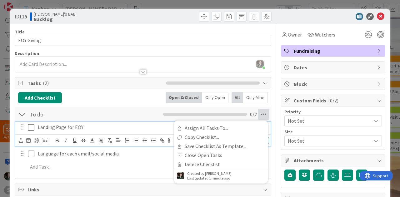
click at [109, 131] on div "Landing Page for EOY" at bounding box center [152, 127] width 234 height 11
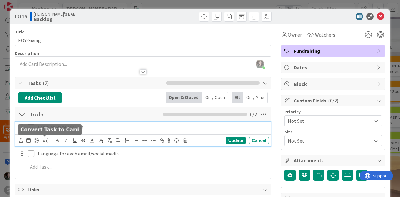
click at [47, 140] on icon at bounding box center [45, 141] width 6 height 6
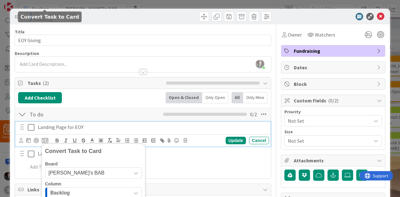
scroll to position [133, 0]
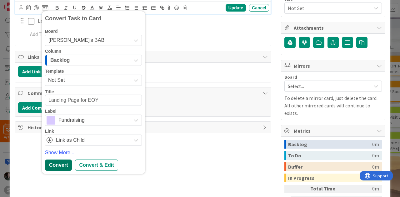
click at [57, 165] on div "Convert" at bounding box center [58, 165] width 27 height 11
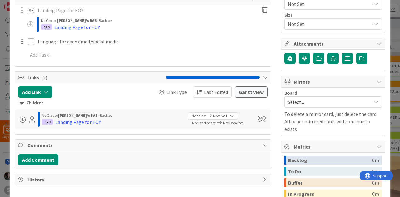
scroll to position [117, 0]
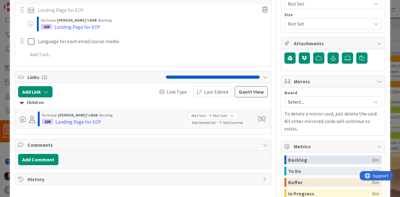
click at [321, 98] on span "Select..." at bounding box center [328, 102] width 80 height 9
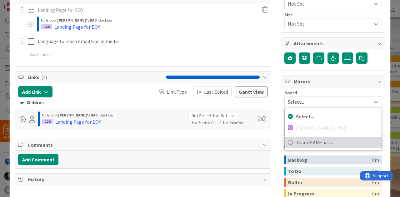
click at [319, 143] on span "Team MANE-iacs" at bounding box center [337, 142] width 83 height 9
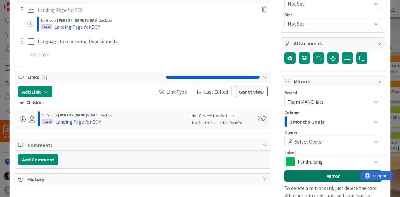
click at [316, 178] on button "Mirror" at bounding box center [334, 176] width 98 height 11
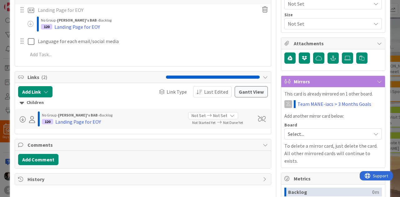
click at [388, 32] on div "ID 119 [PERSON_NAME]'s BAB Backlog Title 10 / 128 EOY Giving Description [PERSO…" at bounding box center [200, 98] width 400 height 197
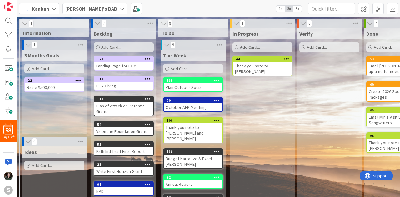
click at [85, 9] on b "[PERSON_NAME]'s BAB" at bounding box center [91, 9] width 52 height 6
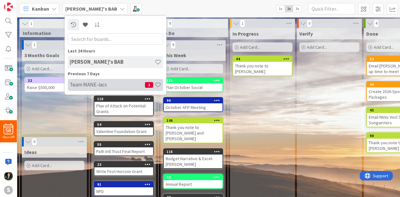
click at [97, 83] on h4 "Team MANE-iacs" at bounding box center [107, 85] width 75 height 6
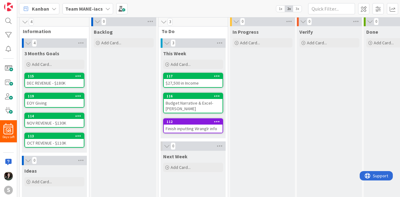
scroll to position [2, 0]
click at [77, 96] on icon at bounding box center [78, 96] width 6 height 4
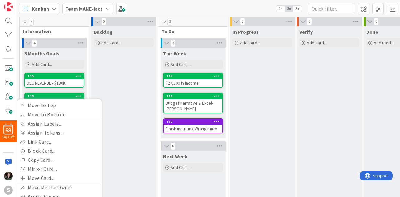
click at [107, 90] on div "Backlog Add Card..." at bounding box center [123, 139] width 65 height 227
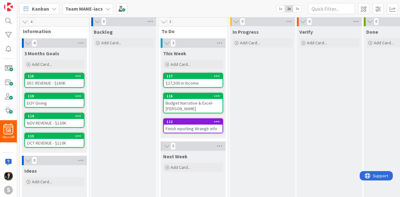
click at [77, 96] on icon at bounding box center [78, 96] width 6 height 4
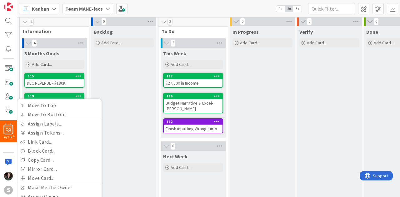
click at [77, 96] on icon at bounding box center [78, 96] width 6 height 4
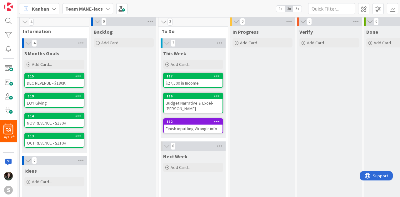
click at [90, 8] on b "Team MANE-iacs" at bounding box center [84, 9] width 38 height 6
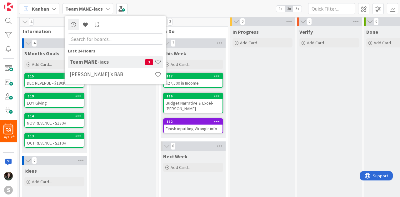
click at [96, 7] on b "Team MANE-iacs" at bounding box center [84, 9] width 38 height 6
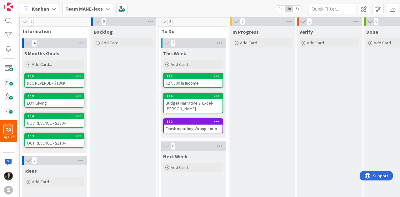
click at [96, 7] on b "Team MANE-iacs" at bounding box center [84, 9] width 38 height 6
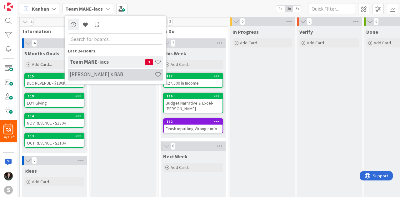
click at [106, 73] on h4 "[PERSON_NAME]'s BAB" at bounding box center [112, 74] width 85 height 6
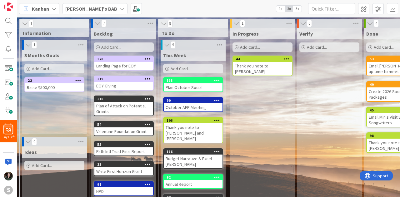
click at [112, 86] on div "EOY Giving" at bounding box center [123, 86] width 59 height 8
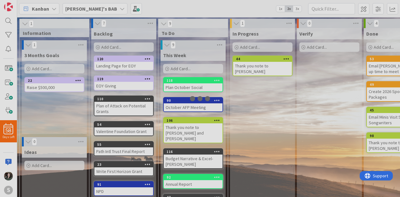
click at [112, 86] on div at bounding box center [200, 98] width 400 height 197
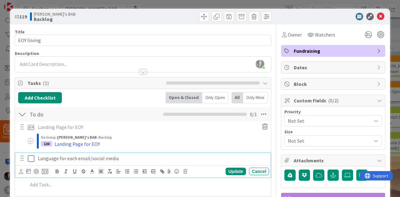
click at [109, 159] on p "Language for each email/social media" at bounding box center [152, 158] width 229 height 7
click at [48, 171] on icon at bounding box center [45, 172] width 6 height 6
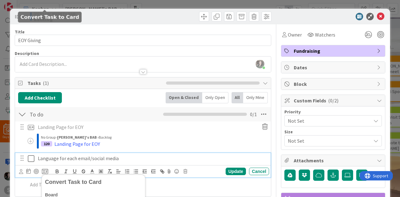
scroll to position [164, 0]
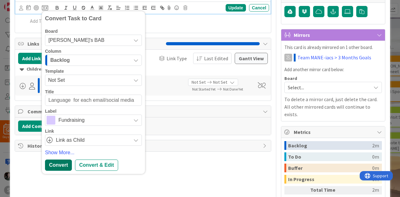
click at [64, 162] on div "Convert" at bounding box center [58, 165] width 27 height 11
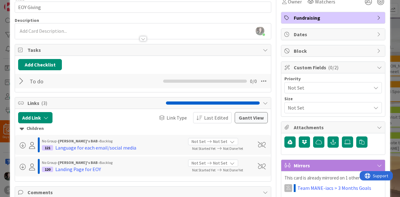
scroll to position [0, 0]
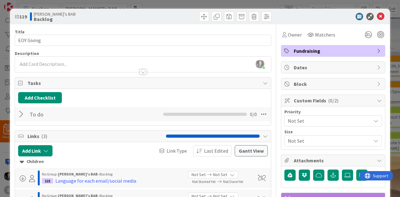
click at [377, 19] on icon at bounding box center [381, 17] width 8 height 8
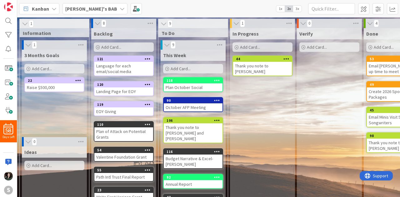
click at [129, 88] on div "Landing Page for EOY" at bounding box center [123, 92] width 59 height 8
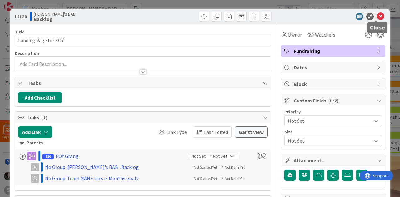
click at [377, 19] on icon at bounding box center [381, 17] width 8 height 8
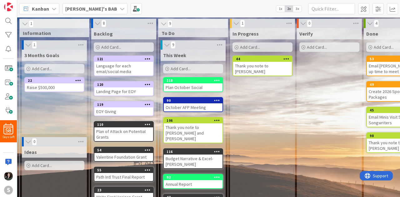
click at [88, 7] on b "[PERSON_NAME]'s BAB" at bounding box center [91, 9] width 52 height 6
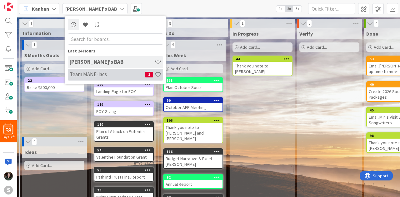
click at [87, 75] on h4 "Team MANE-iacs" at bounding box center [107, 74] width 75 height 6
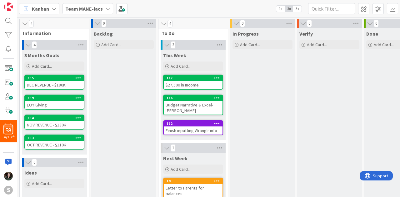
click at [56, 102] on div "EOY Giving" at bounding box center [54, 105] width 59 height 8
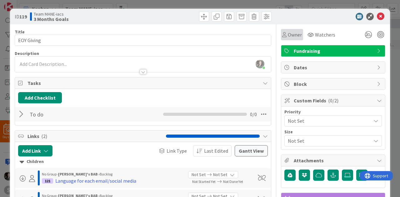
click at [293, 33] on span "Owner" at bounding box center [295, 35] width 14 height 8
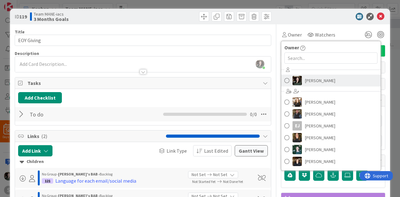
click at [311, 81] on span "[PERSON_NAME]" at bounding box center [320, 80] width 30 height 9
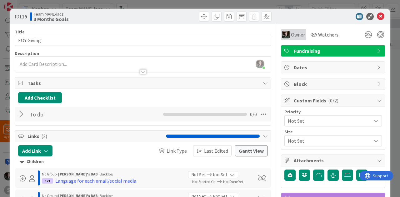
click at [290, 30] on div "Owner" at bounding box center [293, 34] width 25 height 11
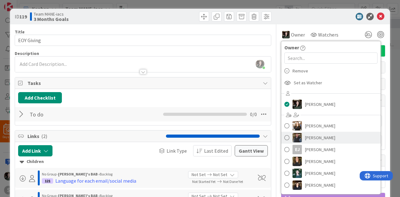
click at [316, 138] on span "[PERSON_NAME]" at bounding box center [320, 137] width 30 height 9
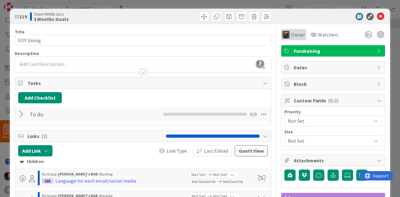
click at [291, 35] on span "Owner" at bounding box center [298, 35] width 14 height 8
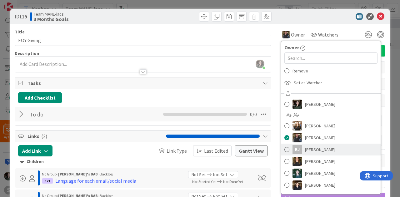
click at [313, 153] on span "[PERSON_NAME]" at bounding box center [320, 149] width 30 height 9
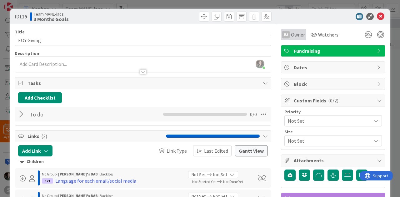
click at [292, 33] on span "Owner" at bounding box center [298, 35] width 14 height 8
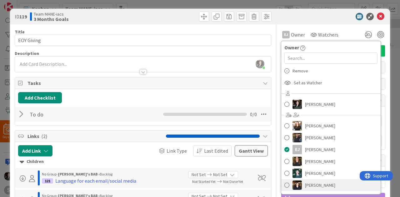
click at [332, 184] on link "[PERSON_NAME]" at bounding box center [330, 185] width 99 height 12
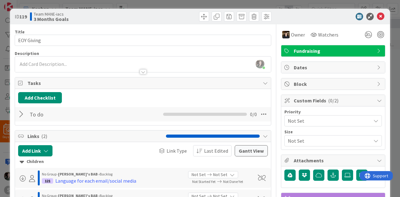
click at [307, 17] on div at bounding box center [330, 17] width 111 height 8
click at [378, 18] on icon at bounding box center [381, 17] width 8 height 8
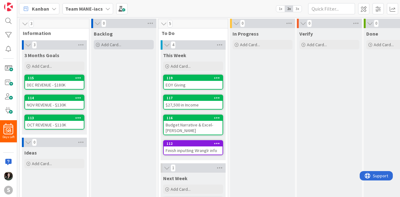
click at [120, 47] on span "Add Card..." at bounding box center [111, 45] width 20 height 6
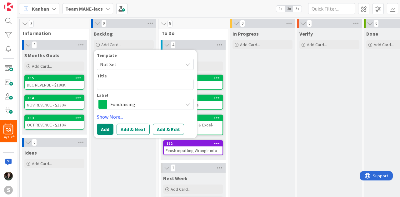
click at [303, 106] on div "Verify Add Card..." at bounding box center [329, 144] width 65 height 233
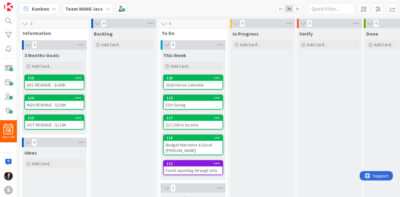
click at [192, 101] on div "EOY Giving" at bounding box center [193, 105] width 59 height 8
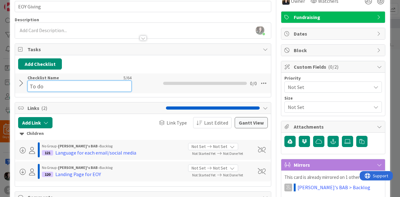
click at [56, 77] on div "Checklist Name 5 / 64 To do" at bounding box center [80, 83] width 104 height 17
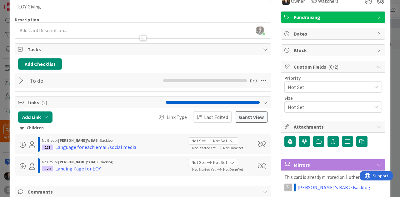
click at [21, 81] on div at bounding box center [22, 80] width 8 height 11
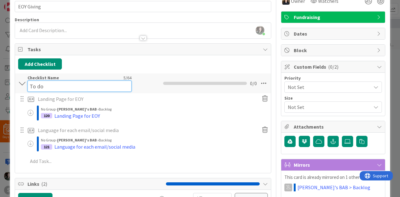
click at [49, 82] on input "To do" at bounding box center [80, 86] width 104 height 11
drag, startPoint x: 49, startPoint y: 82, endPoint x: 12, endPoint y: 87, distance: 37.9
click at [12, 87] on div "ID 119 Team MANE-iacs This Week Title 10 / 128 EOY Giving Description [PERSON_N…" at bounding box center [200, 177] width 380 height 405
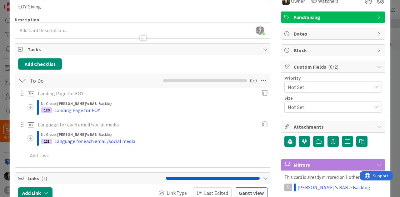
click at [88, 77] on div "Checklist Name 5 / 64 To Do" at bounding box center [80, 80] width 104 height 11
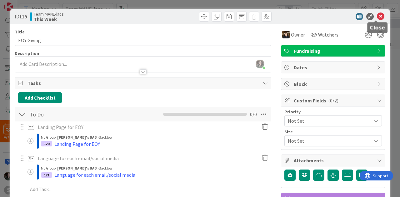
click at [377, 18] on icon at bounding box center [381, 17] width 8 height 8
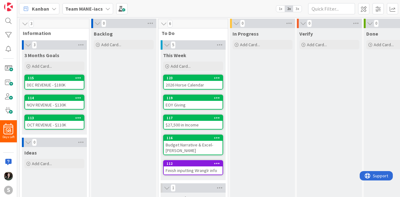
click at [87, 7] on b "Team MANE-iacs" at bounding box center [84, 9] width 38 height 6
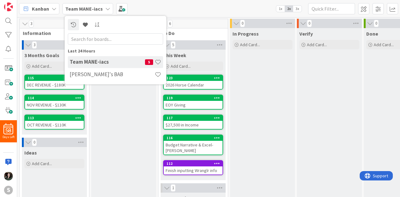
click at [87, 7] on b "Team MANE-iacs" at bounding box center [84, 9] width 38 height 6
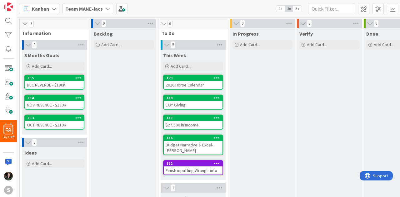
click at [87, 7] on b "Team MANE-iacs" at bounding box center [84, 9] width 38 height 6
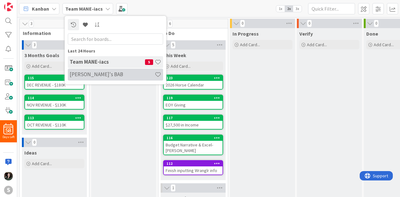
click at [95, 73] on h4 "[PERSON_NAME]'s BAB" at bounding box center [112, 74] width 85 height 6
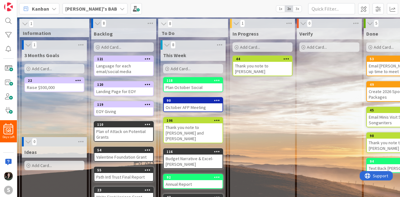
click at [176, 63] on div "This Week Add Card..." at bounding box center [193, 62] width 65 height 25
click at [179, 70] on span "Add Card..." at bounding box center [181, 69] width 20 height 6
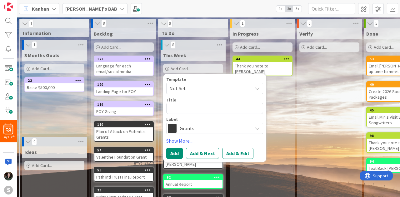
click at [198, 123] on div "Grants" at bounding box center [214, 128] width 97 height 11
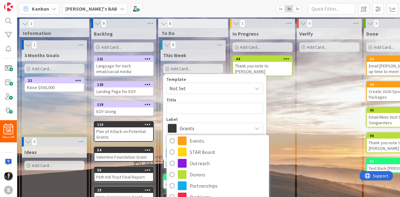
scroll to position [35, 0]
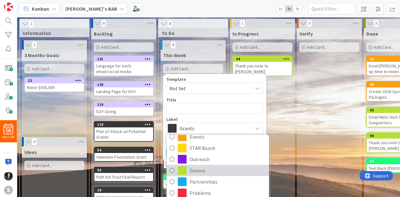
click at [209, 167] on span "Donors" at bounding box center [228, 170] width 76 height 9
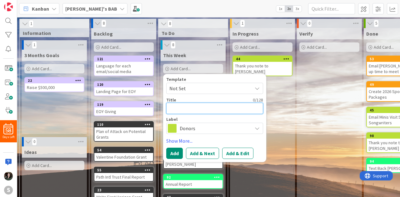
click at [185, 108] on textarea at bounding box center [214, 108] width 97 height 11
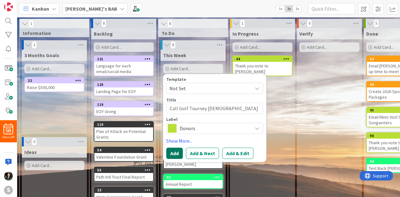
click at [176, 152] on button "Add" at bounding box center [174, 153] width 17 height 11
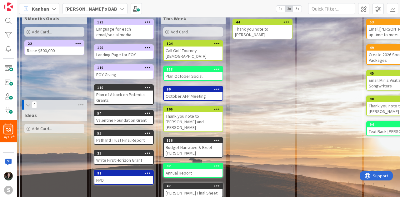
scroll to position [0, 0]
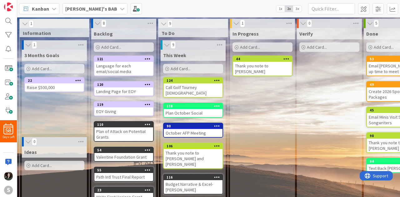
click at [69, 7] on b "[PERSON_NAME]'s BAB" at bounding box center [91, 9] width 52 height 6
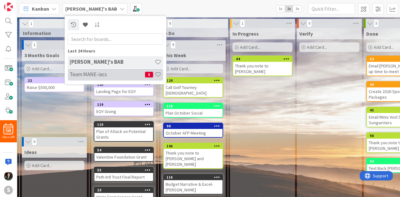
click at [99, 76] on h4 "Team MANE-iacs" at bounding box center [107, 74] width 75 height 6
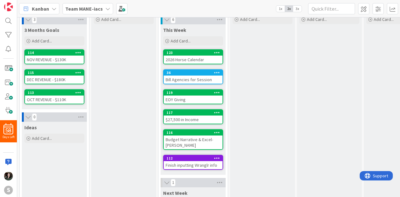
scroll to position [25, 0]
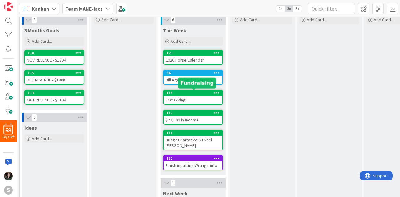
click at [188, 92] on div "119" at bounding box center [195, 93] width 56 height 4
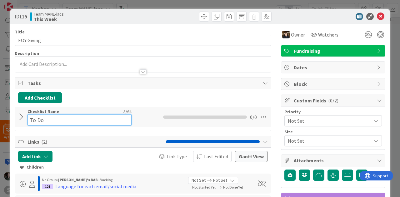
click at [44, 111] on div "Checklist Name 5 / 64 To Do" at bounding box center [80, 117] width 104 height 17
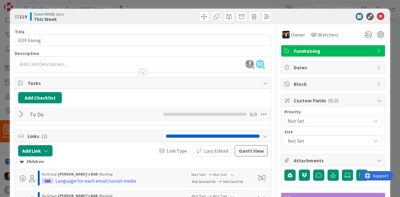
click at [23, 116] on div at bounding box center [22, 114] width 8 height 11
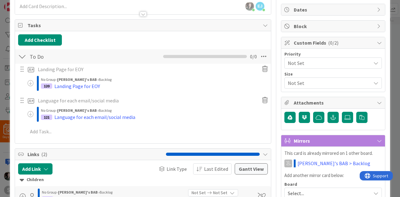
scroll to position [58, 0]
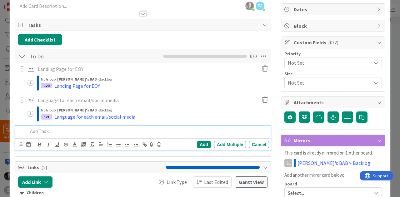
click at [39, 132] on p at bounding box center [147, 131] width 239 height 7
click at [197, 143] on div "Add" at bounding box center [204, 145] width 14 height 8
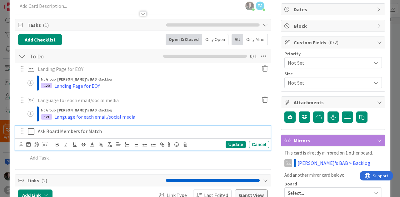
click at [72, 132] on p "Ask Board Members for Match" at bounding box center [152, 131] width 229 height 7
click at [48, 145] on icon at bounding box center [45, 145] width 6 height 6
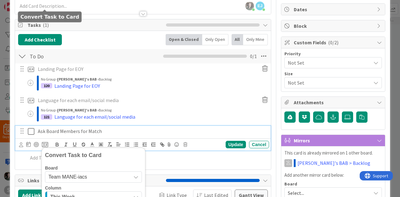
scroll to position [195, 0]
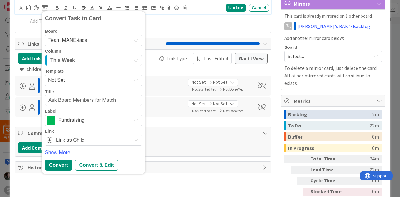
click at [123, 36] on span "Team MANE-iacs" at bounding box center [87, 40] width 79 height 9
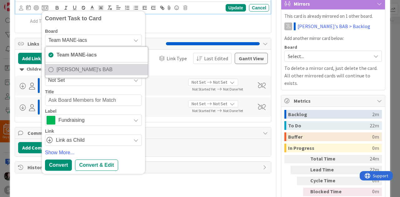
click at [104, 66] on span "[PERSON_NAME]'s BAB" at bounding box center [101, 69] width 88 height 9
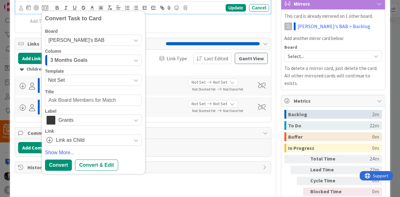
click at [104, 66] on div "Board [PERSON_NAME]'s BAB Team MANE-iacs [PERSON_NAME]'s BAB Column 3 Months Go…" at bounding box center [93, 87] width 97 height 117
click at [95, 57] on div "3 Months Goals" at bounding box center [90, 60] width 82 height 10
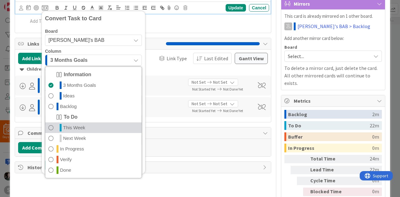
click at [88, 123] on link "This Week" at bounding box center [93, 128] width 96 height 11
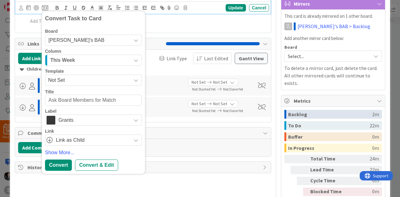
click at [103, 117] on span "Grants" at bounding box center [92, 120] width 69 height 9
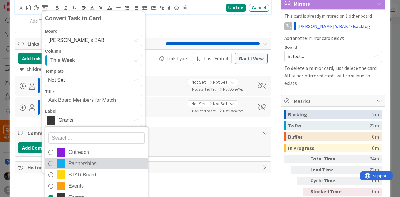
scroll to position [35, 0]
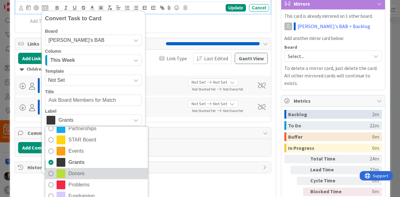
click at [96, 170] on span "Donors" at bounding box center [106, 173] width 76 height 9
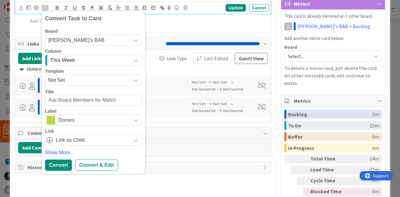
click at [102, 125] on div "Board [PERSON_NAME]'s BAB Team MANE-iacs [PERSON_NAME]'s BAB Column This Week I…" at bounding box center [93, 87] width 97 height 117
click at [101, 121] on span "Donors" at bounding box center [92, 120] width 69 height 9
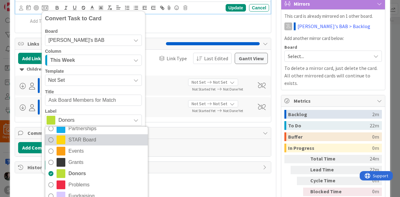
click at [103, 137] on span "STAR Board" at bounding box center [106, 139] width 76 height 9
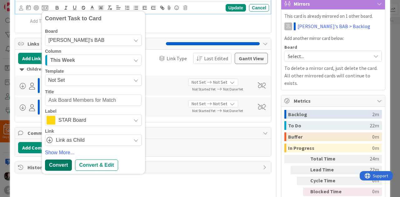
click at [60, 164] on div "Convert" at bounding box center [58, 165] width 27 height 11
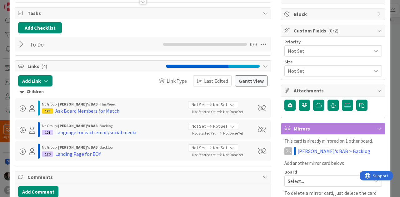
scroll to position [70, 0]
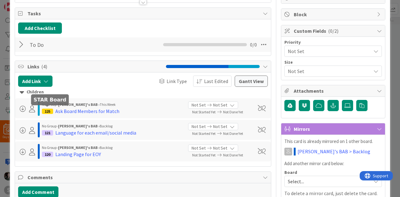
click at [46, 109] on div "125" at bounding box center [47, 111] width 11 height 5
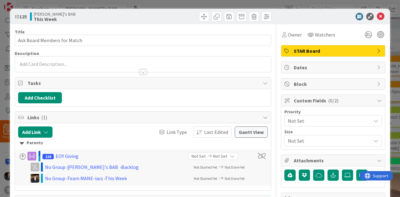
click at [294, 50] on span "STAR Board" at bounding box center [334, 51] width 80 height 8
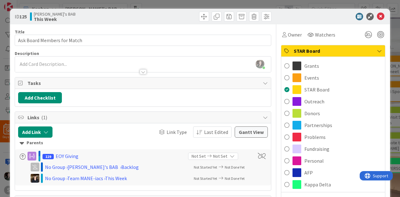
click at [382, 15] on div "ID 125 [PERSON_NAME]'s BAB This Week" at bounding box center [200, 17] width 380 height 16
click at [377, 15] on icon at bounding box center [381, 17] width 8 height 8
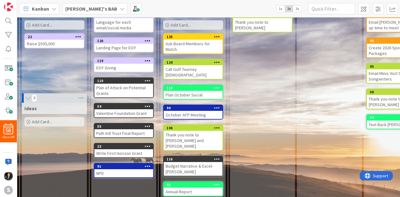
scroll to position [46, 0]
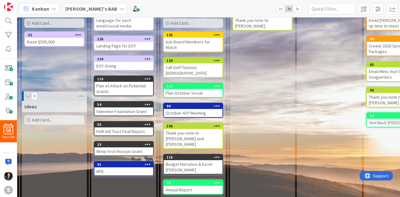
click at [121, 68] on div "EOY Giving" at bounding box center [123, 66] width 59 height 8
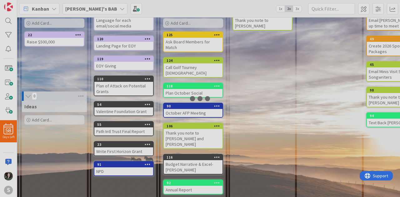
click at [121, 68] on div at bounding box center [200, 98] width 400 height 197
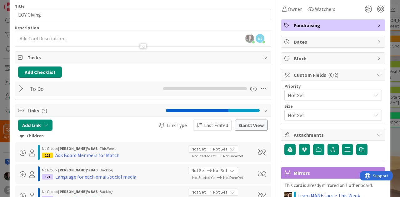
scroll to position [25, 0]
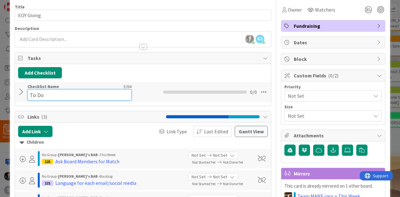
click at [33, 88] on div "Checklist Name 5 / 64 To Do" at bounding box center [80, 92] width 104 height 17
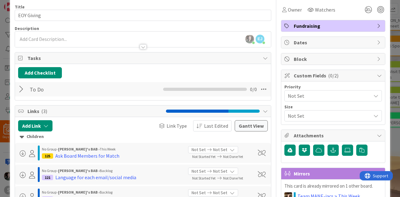
click at [17, 86] on div "To Do Checklist Name 5 / 64 To Do 0 / 0" at bounding box center [143, 89] width 256 height 14
click at [19, 90] on div at bounding box center [22, 89] width 8 height 11
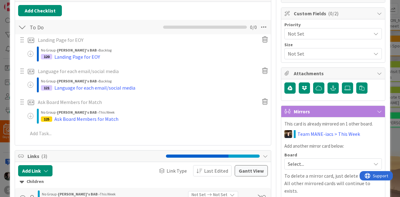
scroll to position [88, 0]
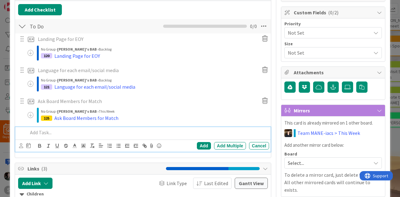
click at [38, 130] on p at bounding box center [147, 132] width 239 height 7
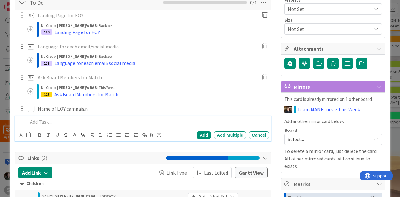
scroll to position [0, 0]
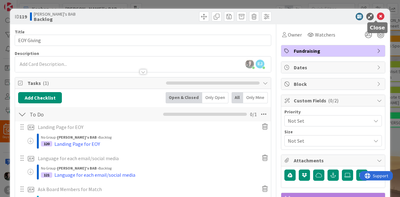
click at [377, 17] on icon at bounding box center [381, 17] width 8 height 8
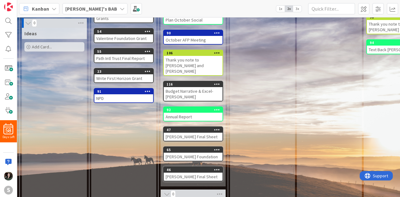
scroll to position [159, 0]
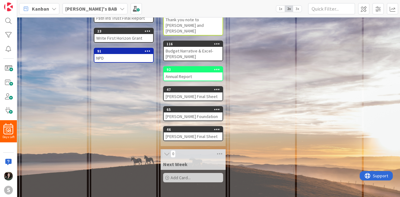
click at [165, 151] on icon at bounding box center [167, 154] width 7 height 6
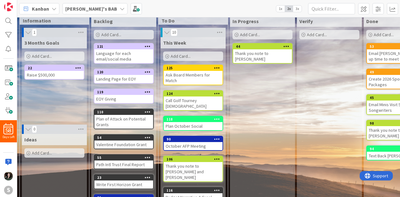
scroll to position [0, 0]
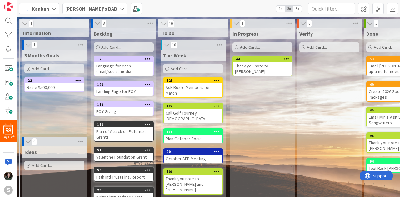
click at [78, 8] on b "[PERSON_NAME]'s BAB" at bounding box center [91, 9] width 52 height 6
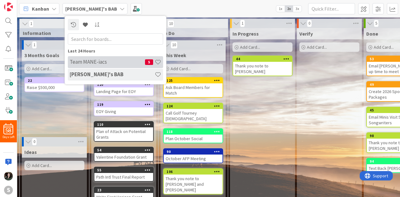
click at [91, 63] on h4 "Team MANE-iacs" at bounding box center [107, 62] width 75 height 6
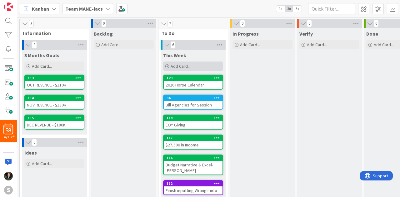
click at [185, 64] on span "Add Card..." at bounding box center [181, 66] width 20 height 6
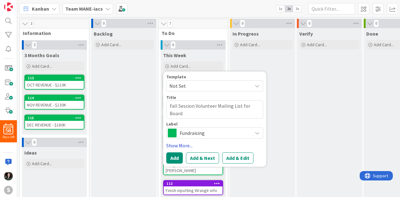
click at [181, 146] on link "Show More..." at bounding box center [214, 146] width 97 height 8
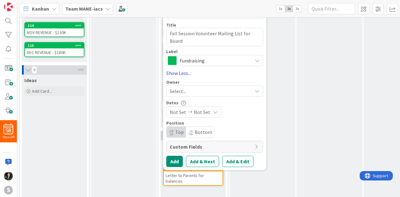
scroll to position [73, 0]
click at [214, 90] on div "Select..." at bounding box center [211, 91] width 83 height 8
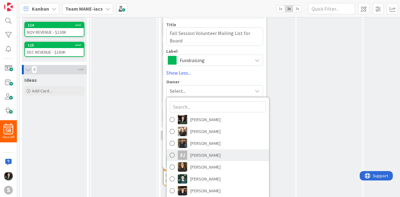
scroll to position [4, 0]
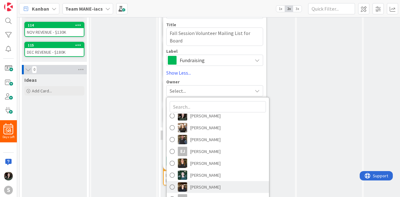
click at [212, 189] on span "[PERSON_NAME]" at bounding box center [205, 187] width 30 height 9
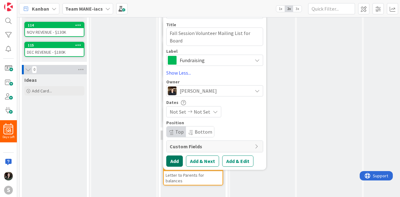
click at [174, 157] on button "Add" at bounding box center [174, 161] width 17 height 11
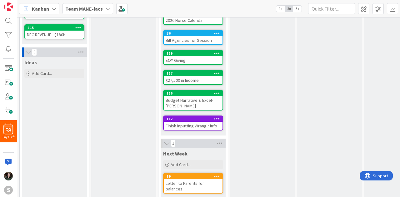
scroll to position [0, 0]
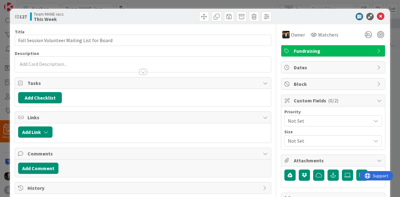
drag, startPoint x: 213, startPoint y: 87, endPoint x: 320, endPoint y: 24, distance: 124.1
click at [320, 24] on div "ID 127 Team MANE-iacs This Week" at bounding box center [200, 17] width 380 height 16
click at [297, 34] on span "Owner" at bounding box center [298, 35] width 14 height 8
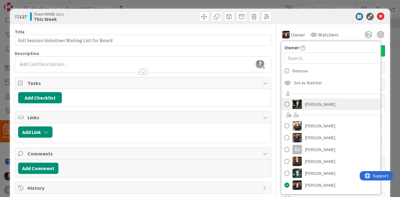
drag, startPoint x: 316, startPoint y: 106, endPoint x: 305, endPoint y: 107, distance: 11.3
drag, startPoint x: 305, startPoint y: 107, endPoint x: 298, endPoint y: 103, distance: 7.0
drag, startPoint x: 298, startPoint y: 103, endPoint x: 280, endPoint y: 102, distance: 18.8
click at [285, 102] on span at bounding box center [287, 104] width 5 height 9
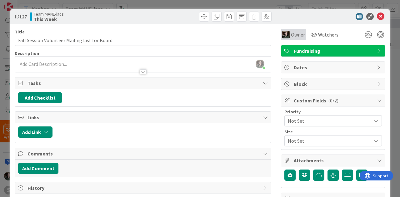
click at [296, 37] on span "Owner" at bounding box center [298, 35] width 14 height 8
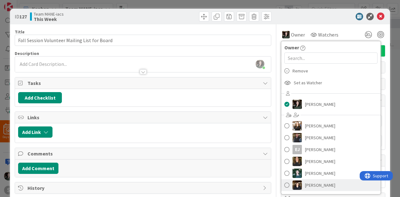
click at [305, 182] on span "[PERSON_NAME]" at bounding box center [320, 185] width 30 height 9
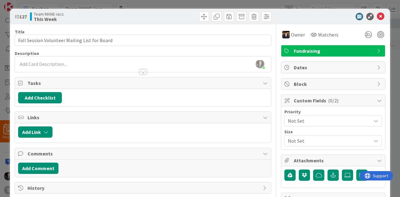
drag, startPoint x: 303, startPoint y: 182, endPoint x: 335, endPoint y: 26, distance: 159.7
click at [335, 26] on div "Owner Owner Remove Set as Watcher [PERSON_NAME] [PERSON_NAME] [PERSON_NAME] [PE…" at bounding box center [333, 32] width 104 height 16
click at [318, 32] on span "Watchers" at bounding box center [328, 35] width 20 height 8
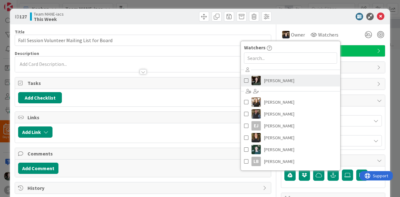
click at [264, 79] on span "[PERSON_NAME]" at bounding box center [279, 80] width 30 height 9
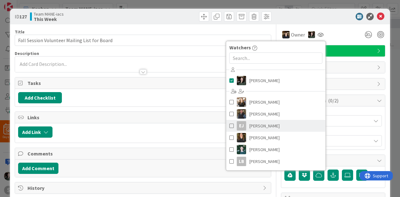
click at [255, 128] on span "[PERSON_NAME]" at bounding box center [264, 125] width 30 height 9
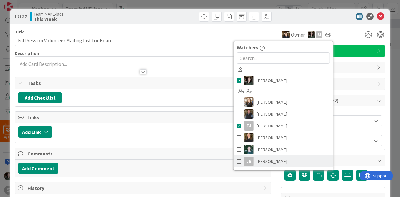
click at [262, 159] on span "[PERSON_NAME]" at bounding box center [272, 161] width 30 height 9
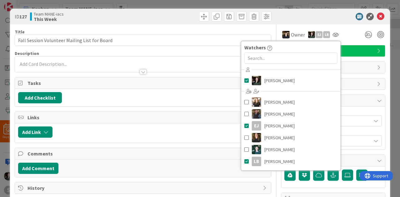
click at [336, 13] on div at bounding box center [330, 17] width 111 height 8
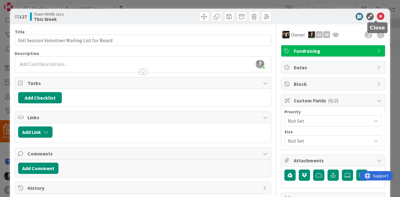
click at [377, 16] on icon at bounding box center [381, 17] width 8 height 8
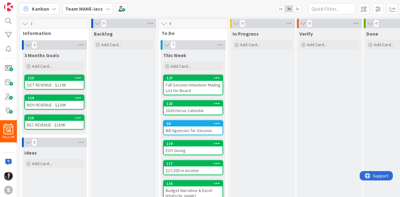
click at [83, 9] on b "Team MANE-iacs" at bounding box center [84, 9] width 38 height 6
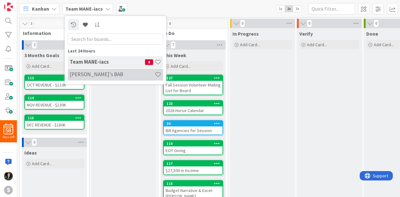
click at [93, 75] on h4 "[PERSON_NAME]'s BAB" at bounding box center [112, 74] width 85 height 6
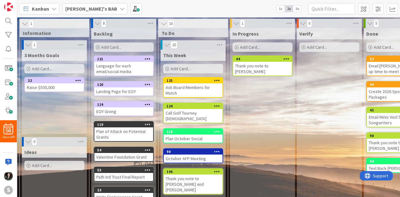
click at [95, 4] on div "[PERSON_NAME]'s BAB" at bounding box center [95, 8] width 65 height 11
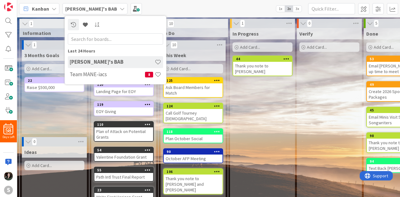
click at [105, 82] on div "Last 24 Hours [PERSON_NAME]'s BAB Team MANE-iacs 8" at bounding box center [116, 50] width 102 height 68
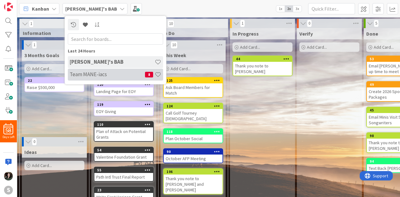
click at [104, 77] on h4 "Team MANE-iacs" at bounding box center [107, 74] width 75 height 6
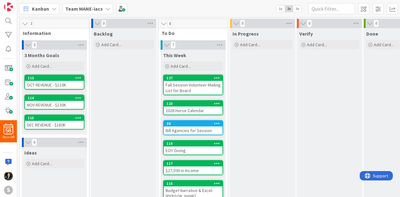
click at [190, 85] on div "Fall Session Volunteer Mailing List for Board" at bounding box center [193, 88] width 59 height 14
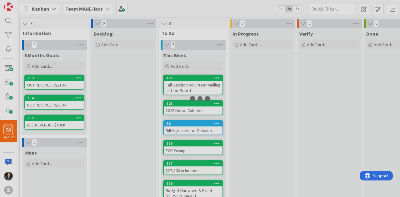
click at [190, 85] on div at bounding box center [200, 98] width 400 height 197
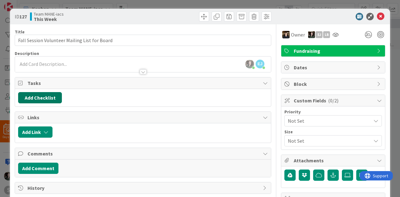
click at [37, 98] on button "Add Checklist" at bounding box center [40, 97] width 44 height 11
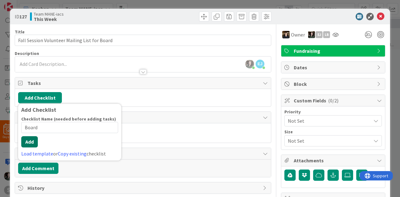
click at [25, 140] on button "Add" at bounding box center [29, 141] width 17 height 11
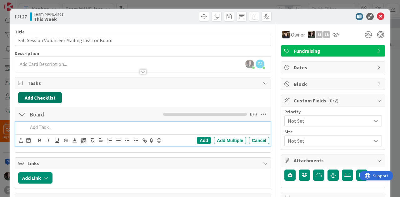
click at [36, 95] on button "Add Checklist" at bounding box center [40, 97] width 44 height 11
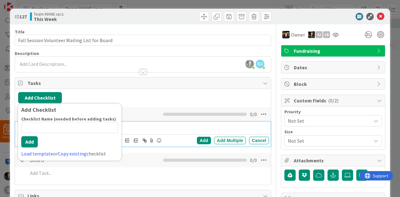
click at [124, 82] on span "Tasks" at bounding box center [144, 83] width 232 height 8
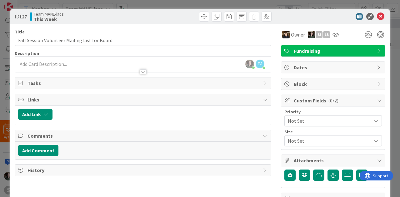
click at [85, 96] on span "Links" at bounding box center [144, 100] width 232 height 8
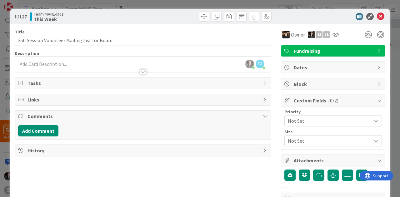
click at [74, 79] on span "Tasks" at bounding box center [144, 83] width 232 height 8
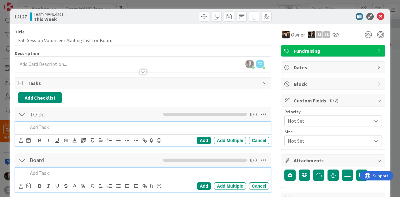
click at [40, 172] on p at bounding box center [147, 173] width 239 height 7
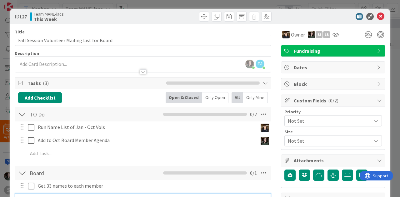
click at [129, 94] on div "Add Checklist Open & Closed Only Open All Only Mine" at bounding box center [143, 97] width 250 height 11
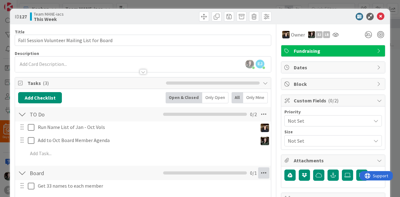
click at [258, 174] on icon at bounding box center [263, 173] width 11 height 11
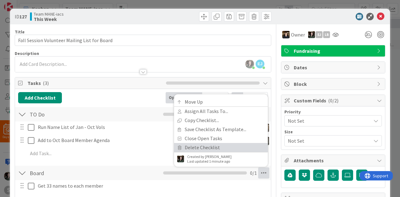
click at [212, 148] on link "Delete Checklist" at bounding box center [221, 147] width 94 height 9
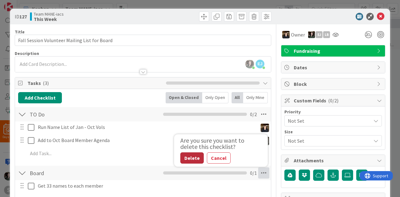
click at [189, 158] on button "Delete" at bounding box center [191, 158] width 23 height 11
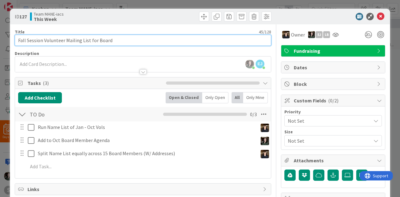
click at [46, 39] on input "Fall Session Volunteer Mailing List for Board" at bounding box center [143, 40] width 257 height 11
drag, startPoint x: 42, startPoint y: 40, endPoint x: 0, endPoint y: 41, distance: 41.9
click at [0, 41] on div "ID 127 Team MANE-iacs This Week Title 45 / 128 Fall Session Volunteer Mailing L…" at bounding box center [200, 98] width 400 height 197
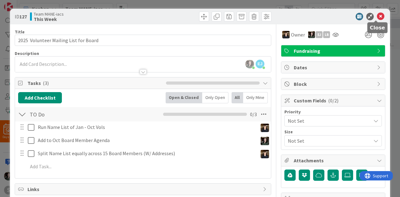
click at [377, 16] on icon at bounding box center [381, 17] width 8 height 8
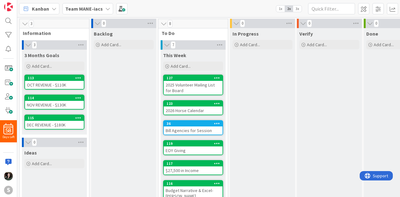
click at [89, 10] on b "Team MANE-iacs" at bounding box center [84, 9] width 38 height 6
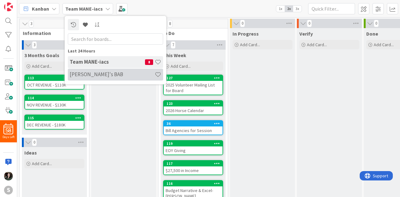
click at [110, 75] on h4 "[PERSON_NAME]'s BAB" at bounding box center [112, 74] width 85 height 6
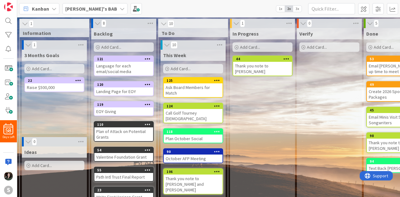
click at [91, 10] on b "[PERSON_NAME]'s BAB" at bounding box center [91, 9] width 52 height 6
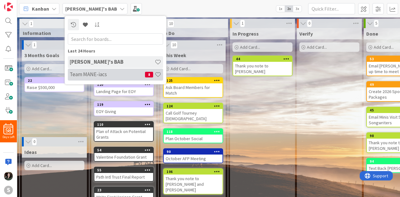
click at [100, 76] on h4 "Team MANE-iacs" at bounding box center [107, 74] width 75 height 6
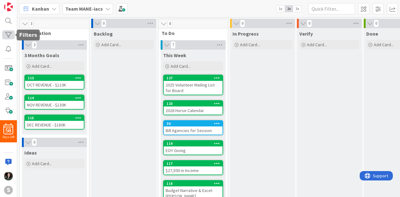
click at [6, 34] on div at bounding box center [8, 34] width 13 height 9
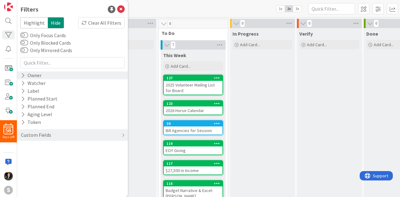
click at [49, 75] on div "Owner" at bounding box center [72, 76] width 111 height 8
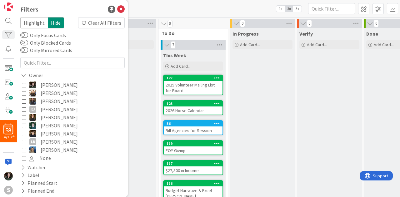
click at [48, 84] on span "[PERSON_NAME]" at bounding box center [59, 85] width 37 height 8
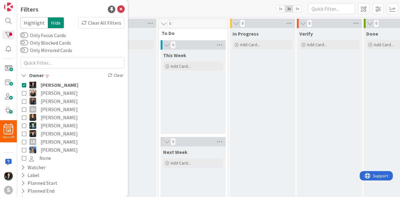
click at [153, 93] on div "Backlog Add Card..." at bounding box center [123, 131] width 65 height 206
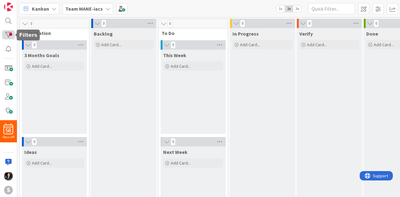
click at [11, 32] on div at bounding box center [8, 34] width 13 height 9
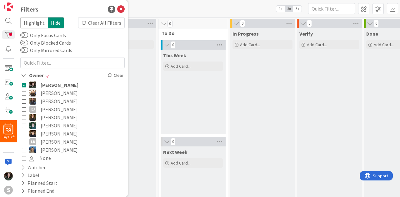
click at [40, 83] on button "[PERSON_NAME]" at bounding box center [72, 85] width 101 height 8
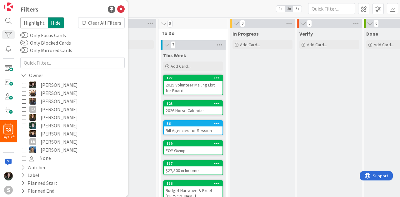
click at [136, 63] on div "Backlog Add Card..." at bounding box center [123, 177] width 65 height 298
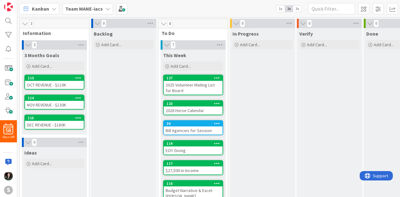
click at [93, 6] on b "Team MANE-iacs" at bounding box center [84, 9] width 38 height 6
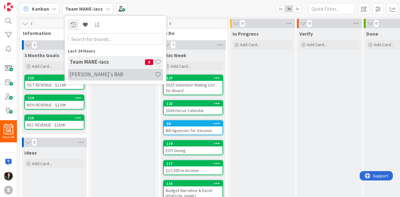
click at [103, 76] on h4 "[PERSON_NAME]'s BAB" at bounding box center [112, 74] width 85 height 6
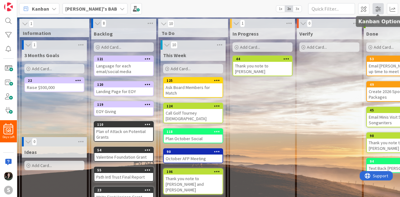
click at [379, 5] on span at bounding box center [378, 8] width 11 height 11
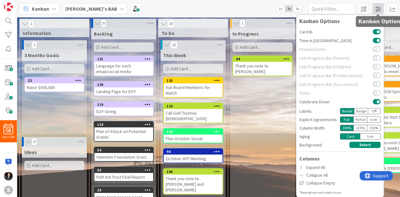
click at [379, 5] on span at bounding box center [378, 8] width 11 height 11
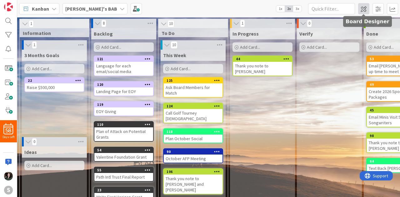
click at [360, 5] on span at bounding box center [363, 8] width 11 height 11
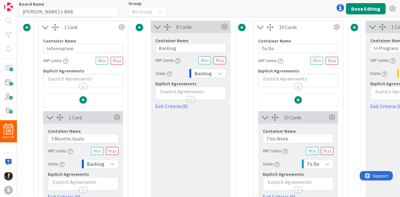
click at [298, 87] on div at bounding box center [298, 86] width 7 height 5
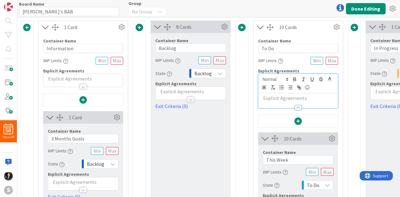
click at [297, 105] on div at bounding box center [298, 107] width 7 height 5
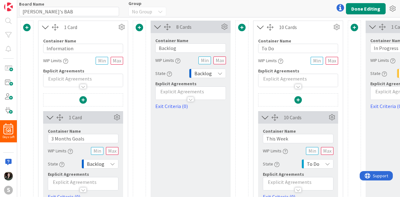
click at [296, 100] on span at bounding box center [299, 100] width 8 height 8
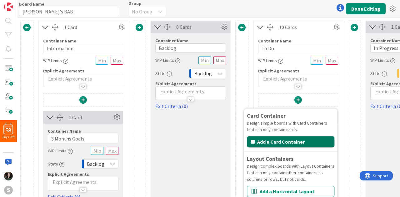
click at [279, 139] on button "Add a Card Container" at bounding box center [291, 141] width 88 height 11
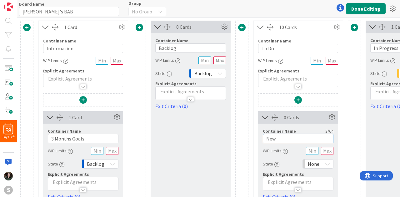
drag, startPoint x: 279, startPoint y: 139, endPoint x: 208, endPoint y: 138, distance: 71.0
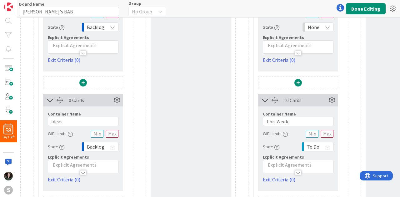
scroll to position [99, 0]
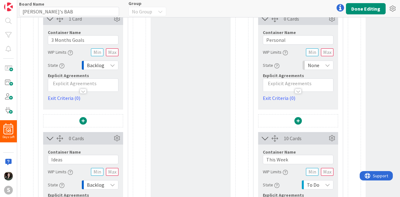
click at [325, 65] on div "None" at bounding box center [318, 65] width 31 height 9
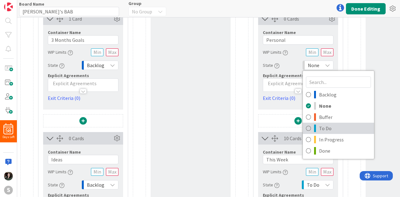
click at [333, 126] on span "To Do" at bounding box center [345, 128] width 52 height 9
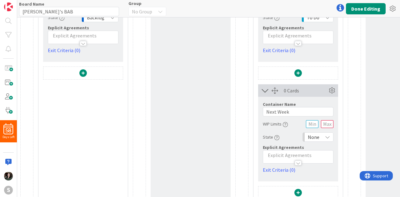
scroll to position [275, 0]
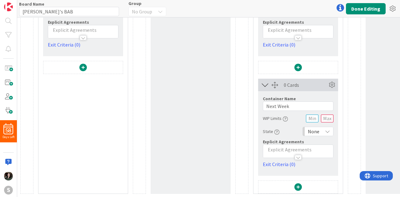
click at [317, 127] on span "None" at bounding box center [314, 131] width 12 height 9
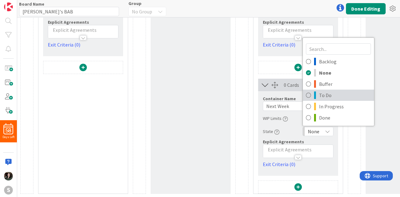
click at [323, 91] on span "To Do" at bounding box center [345, 95] width 52 height 9
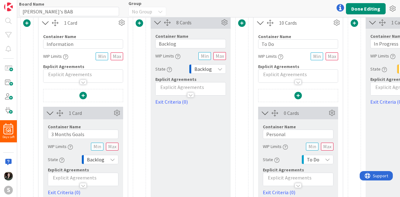
scroll to position [0, 0]
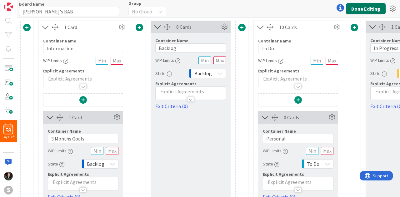
click at [367, 9] on button "Done Editing" at bounding box center [366, 8] width 40 height 11
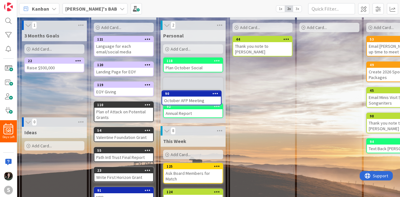
scroll to position [19, 0]
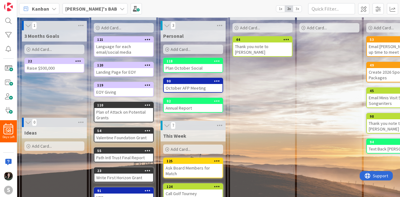
click at [167, 27] on icon at bounding box center [167, 26] width 7 height 6
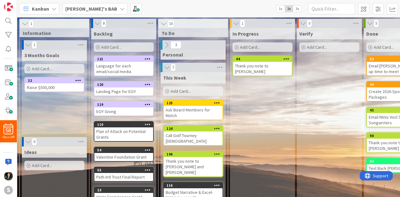
scroll to position [87, 0]
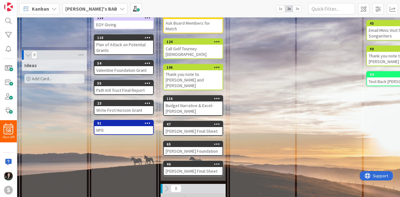
click at [166, 185] on icon at bounding box center [166, 188] width 7 height 7
drag, startPoint x: 166, startPoint y: 169, endPoint x: 331, endPoint y: 148, distance: 167.1
click at [331, 148] on div "Verify Add Card..." at bounding box center [329, 111] width 65 height 340
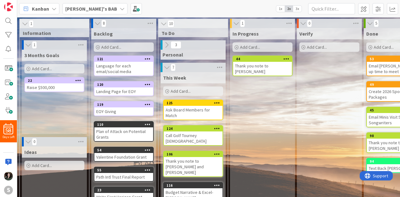
scroll to position [0, 1]
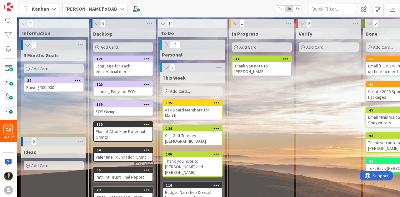
click at [166, 68] on icon at bounding box center [166, 67] width 7 height 6
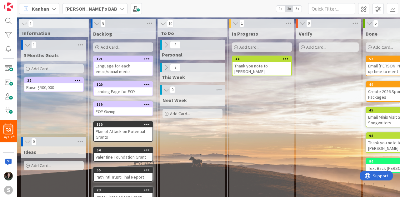
click at [165, 90] on icon at bounding box center [166, 90] width 7 height 6
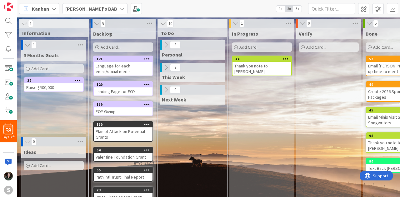
click at [166, 69] on icon at bounding box center [166, 67] width 7 height 7
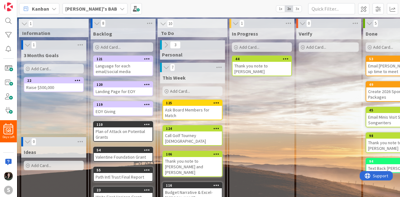
click at [166, 47] on icon at bounding box center [166, 45] width 7 height 7
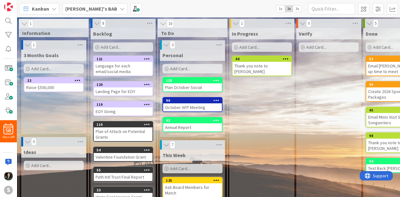
click at [166, 47] on icon at bounding box center [166, 45] width 7 height 6
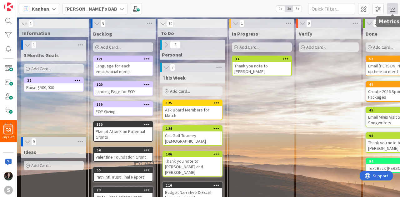
click at [396, 8] on span at bounding box center [392, 8] width 11 height 11
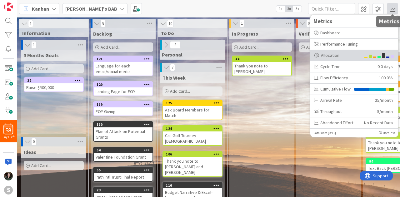
click at [343, 59] on div "Allocation" at bounding box center [354, 55] width 88 height 11
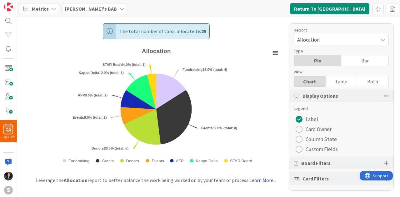
click at [333, 162] on div "Board Filters" at bounding box center [341, 163] width 104 height 13
drag, startPoint x: 333, startPoint y: 162, endPoint x: 381, endPoint y: 162, distance: 47.5
click at [381, 162] on div "Board Filters" at bounding box center [341, 163] width 104 height 13
click at [56, 8] on div "Metrics" at bounding box center [39, 8] width 40 height 11
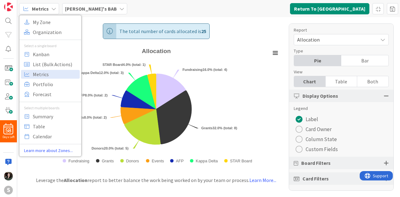
click at [368, 112] on div "Legend Label Card Owner Column State Custom Fields" at bounding box center [341, 129] width 95 height 49
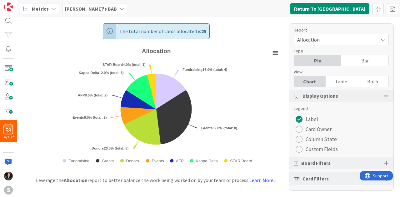
click at [384, 162] on div at bounding box center [386, 163] width 5 height 6
drag, startPoint x: 381, startPoint y: 162, endPoint x: 334, endPoint y: 167, distance: 47.1
drag, startPoint x: 334, startPoint y: 167, endPoint x: 380, endPoint y: 162, distance: 45.9
click at [384, 162] on div at bounding box center [386, 163] width 5 height 6
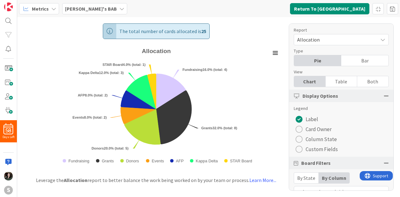
drag, startPoint x: 383, startPoint y: 93, endPoint x: 388, endPoint y: 96, distance: 5.3
click at [384, 96] on div at bounding box center [386, 96] width 5 height 6
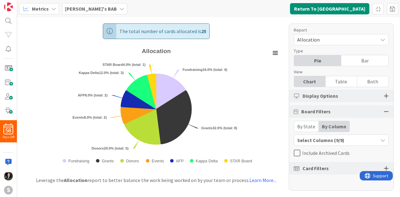
click at [365, 142] on div "Select Columns (9/9)" at bounding box center [336, 140] width 84 height 8
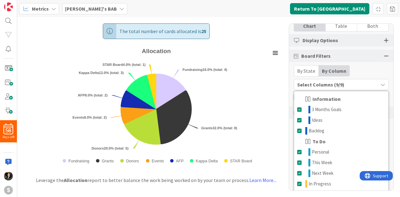
scroll to position [78, 0]
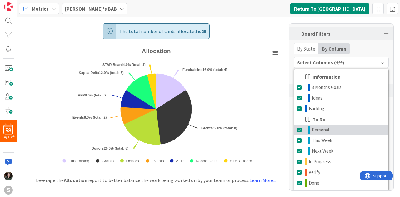
click at [298, 130] on span at bounding box center [299, 130] width 5 height 8
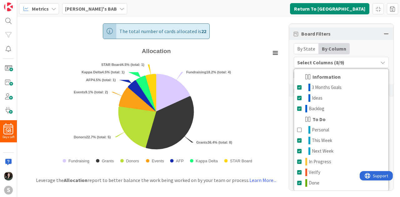
click at [283, 140] on div "The total number of cards allocated is 22 Created with Highcharts 11.4.3 Chart …" at bounding box center [156, 93] width 278 height 153
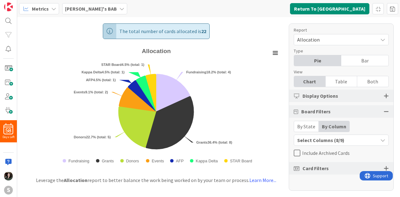
click at [348, 167] on div "Card Filters" at bounding box center [341, 168] width 104 height 13
click at [390, 166] on div "Card Filters" at bounding box center [341, 168] width 104 height 13
click at [387, 167] on div at bounding box center [386, 169] width 5 height 6
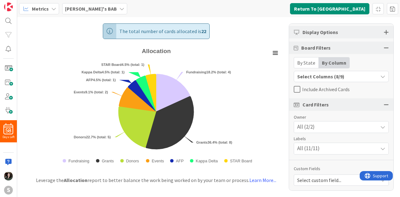
click at [323, 149] on div "All (11/11)" at bounding box center [341, 148] width 94 height 11
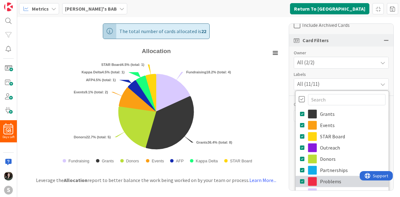
scroll to position [172, 0]
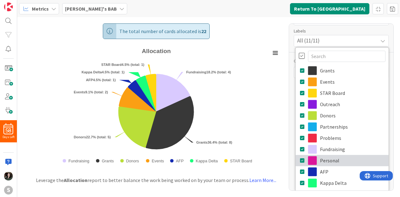
click at [323, 160] on link "Personal" at bounding box center [342, 160] width 93 height 11
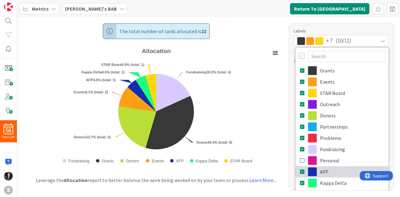
click at [320, 174] on link "AFP" at bounding box center [342, 171] width 93 height 11
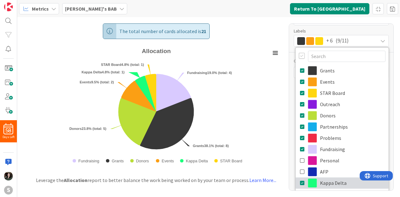
click at [320, 182] on link "Kappa Delta" at bounding box center [342, 183] width 93 height 11
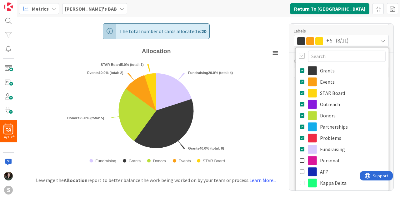
click at [280, 105] on rect "Allocation" at bounding box center [156, 108] width 252 height 124
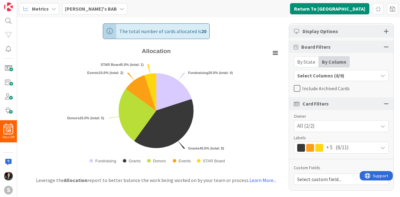
scroll to position [64, 0]
click at [340, 129] on div "All (2/2)" at bounding box center [341, 127] width 94 height 11
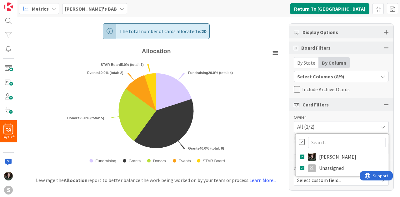
click at [340, 129] on div "All (2/2)" at bounding box center [341, 127] width 94 height 11
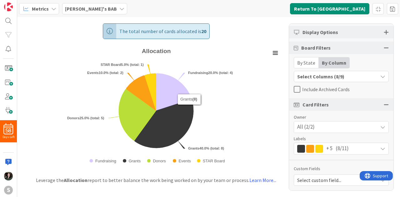
click at [362, 77] on div "Select Columns (8/9)" at bounding box center [336, 77] width 84 height 8
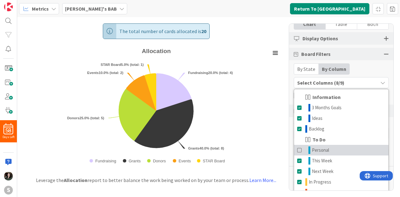
scroll to position [0, 0]
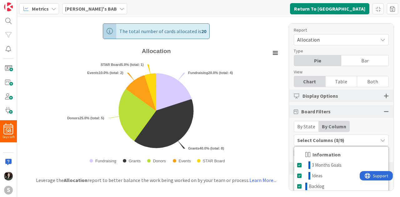
click at [386, 110] on div "Board Filters" at bounding box center [341, 111] width 104 height 13
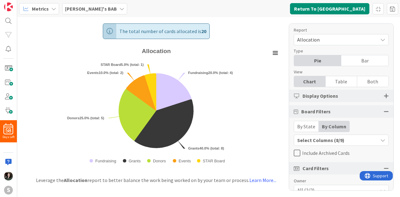
click at [381, 115] on div "Board Filters" at bounding box center [341, 111] width 104 height 13
click at [384, 112] on div "Board Filters" at bounding box center [341, 111] width 104 height 13
click at [380, 37] on div "Allocation" at bounding box center [341, 39] width 95 height 11
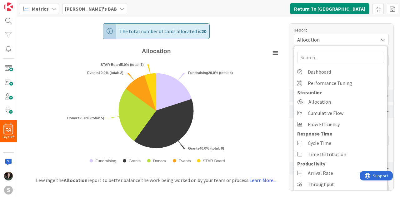
click at [380, 37] on div "Allocation" at bounding box center [341, 39] width 95 height 11
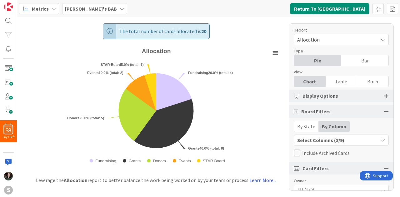
click at [276, 28] on div "The total number of cards allocated is 20 Created with Highcharts 11.4.3 Chart …" at bounding box center [156, 93] width 278 height 153
click at [32, 9] on span "Metrics" at bounding box center [40, 9] width 17 height 8
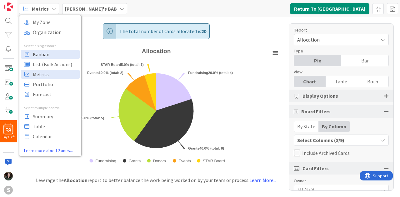
click at [45, 56] on span "Kanban" at bounding box center [55, 54] width 45 height 9
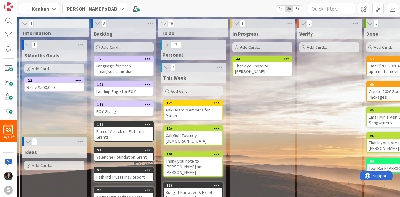
click at [166, 48] on icon at bounding box center [166, 45] width 7 height 7
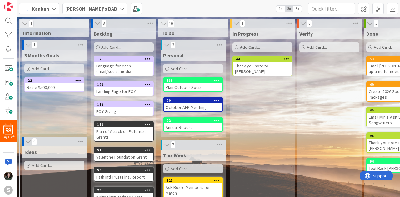
click at [166, 48] on button at bounding box center [167, 45] width 6 height 8
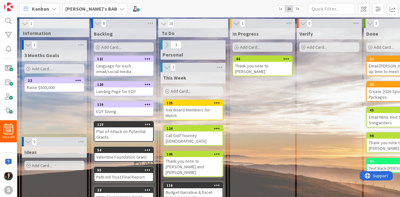
click at [302, 20] on icon at bounding box center [303, 23] width 7 height 6
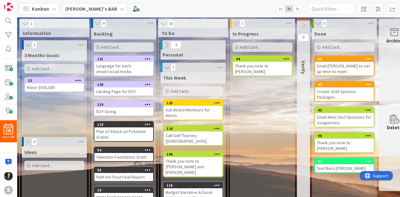
click at [299, 9] on span "3x" at bounding box center [297, 9] width 8 height 6
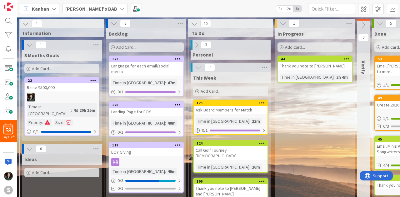
click at [289, 8] on span "2x" at bounding box center [289, 9] width 8 height 6
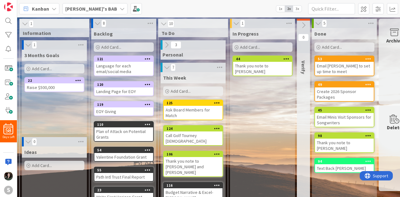
click at [53, 8] on icon at bounding box center [54, 8] width 5 height 5
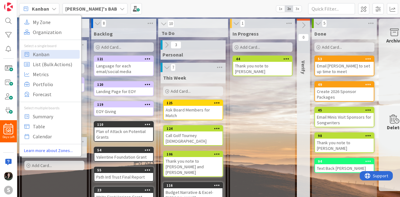
click at [53, 8] on icon at bounding box center [54, 8] width 5 height 5
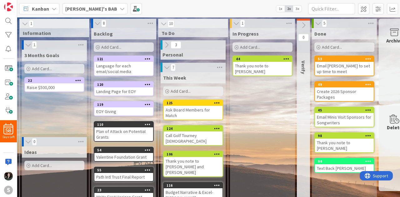
click at [90, 6] on b "[PERSON_NAME]'s BAB" at bounding box center [91, 9] width 52 height 6
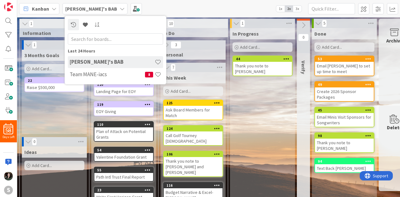
click at [90, 6] on b "[PERSON_NAME]'s BAB" at bounding box center [91, 9] width 52 height 6
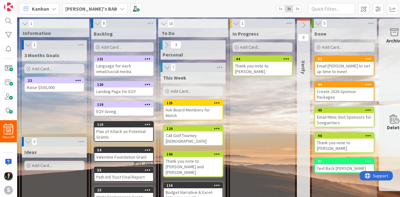
click at [90, 6] on b "[PERSON_NAME]'s BAB" at bounding box center [91, 9] width 52 height 6
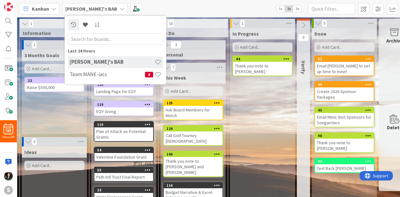
click at [82, 10] on b "[PERSON_NAME]'s BAB" at bounding box center [91, 9] width 52 height 6
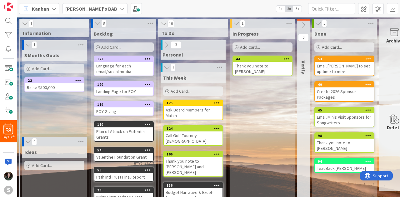
click at [164, 44] on icon at bounding box center [166, 45] width 7 height 7
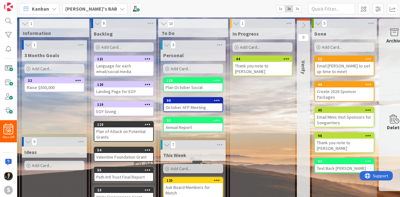
click at [164, 44] on icon at bounding box center [167, 45] width 7 height 6
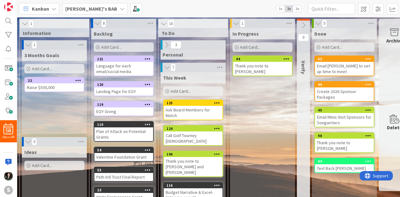
click at [91, 10] on b "[PERSON_NAME]'s BAB" at bounding box center [91, 9] width 52 height 6
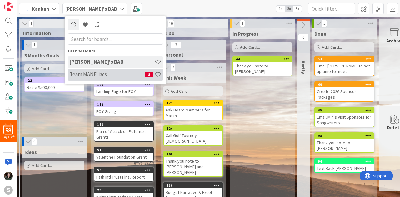
click at [100, 72] on h4 "Team MANE-iacs" at bounding box center [107, 74] width 75 height 6
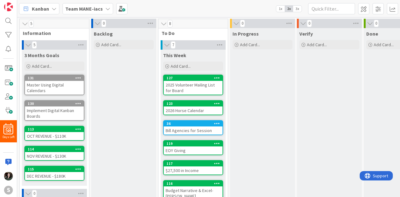
click at [206, 110] on div "2026 Horse Calendar" at bounding box center [193, 111] width 59 height 8
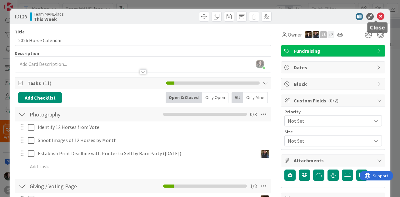
click at [377, 17] on icon at bounding box center [381, 17] width 8 height 8
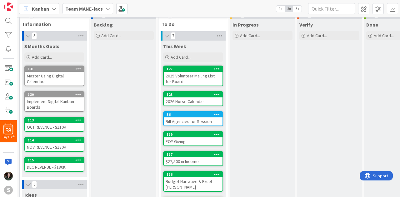
scroll to position [136, 0]
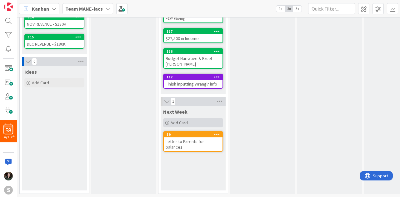
click at [193, 118] on div "Add Card..." at bounding box center [193, 122] width 60 height 9
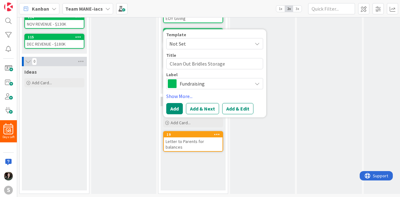
click at [208, 83] on span "Fundraising" at bounding box center [214, 83] width 69 height 9
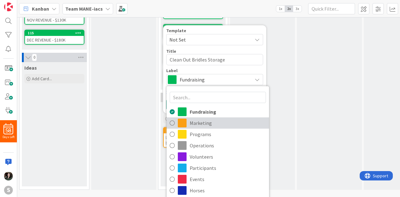
scroll to position [1, 0]
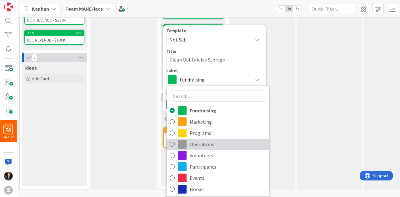
click at [219, 146] on span "Operations" at bounding box center [228, 144] width 76 height 9
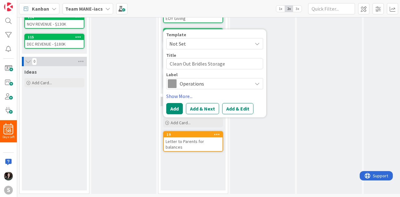
click at [190, 40] on span "Not Set" at bounding box center [208, 44] width 78 height 8
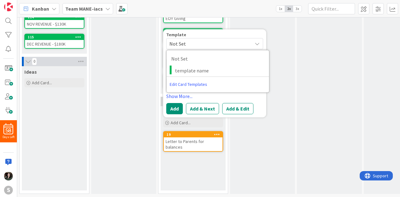
click at [190, 40] on span "Not Set" at bounding box center [208, 44] width 78 height 8
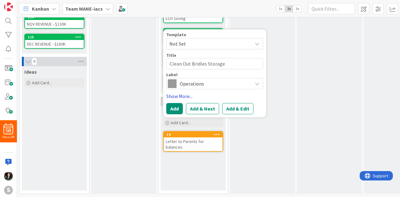
click at [183, 93] on link "Show More..." at bounding box center [214, 97] width 97 height 8
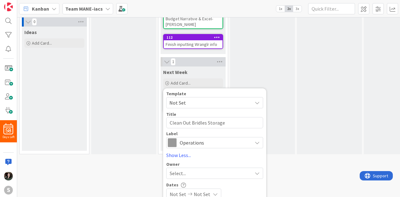
scroll to position [231, 0]
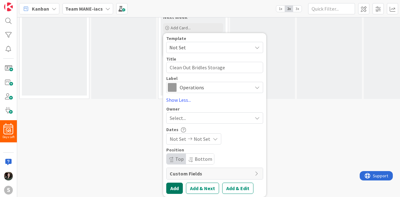
click at [178, 183] on button "Add" at bounding box center [174, 188] width 17 height 11
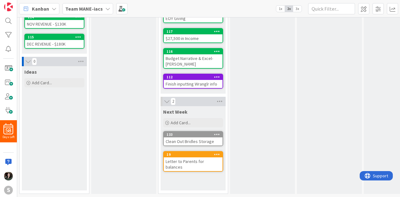
click at [190, 138] on div "Clean Out Bridles Storage" at bounding box center [193, 142] width 59 height 8
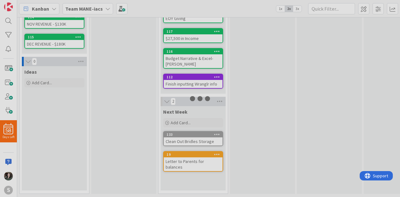
click at [190, 138] on div at bounding box center [200, 98] width 400 height 197
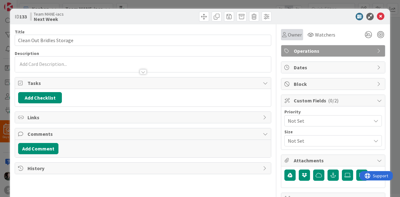
click at [285, 30] on div "Owner" at bounding box center [292, 34] width 22 height 11
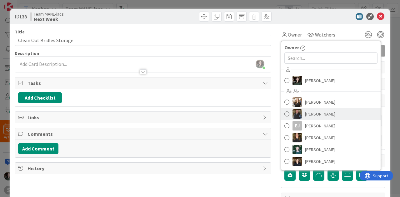
scroll to position [23, 0]
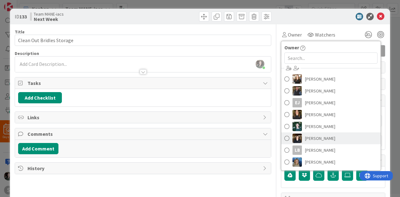
click at [316, 139] on span "[PERSON_NAME]" at bounding box center [320, 138] width 30 height 9
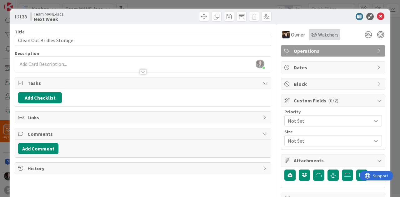
click at [316, 38] on div "Watchers" at bounding box center [325, 34] width 32 height 11
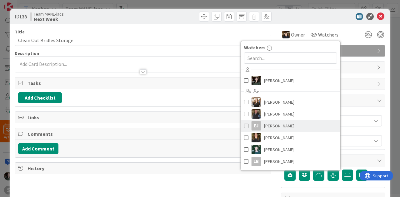
click at [282, 129] on link "[PERSON_NAME]" at bounding box center [290, 126] width 99 height 12
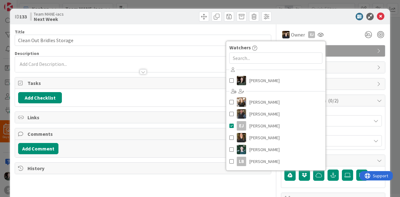
click at [349, 44] on div "Owner Owner Remove Set as Watcher [PERSON_NAME] [PERSON_NAME] [PERSON_NAME] [PE…" at bounding box center [333, 200] width 104 height 352
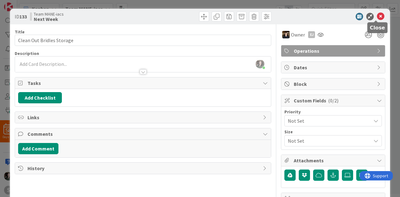
click at [377, 14] on icon at bounding box center [381, 17] width 8 height 8
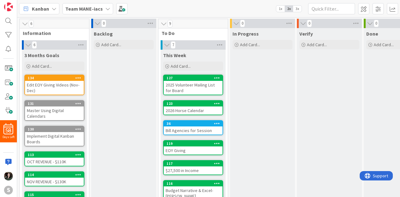
click at [164, 46] on icon at bounding box center [167, 45] width 7 height 6
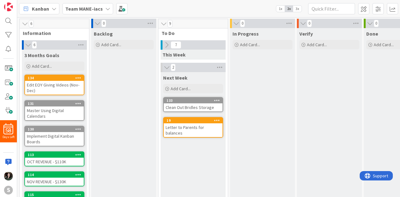
click at [164, 27] on button at bounding box center [163, 24] width 6 height 8
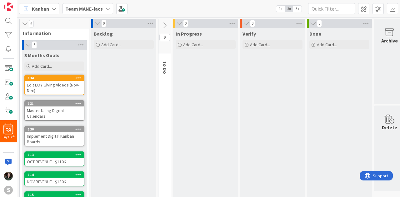
click at [164, 27] on icon at bounding box center [164, 25] width 7 height 7
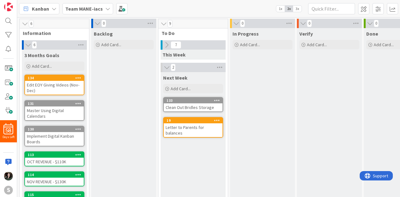
click at [168, 49] on div "7" at bounding box center [193, 44] width 65 height 9
click at [165, 43] on icon at bounding box center [166, 45] width 7 height 7
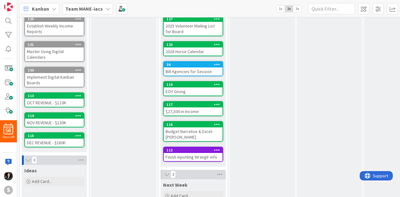
scroll to position [68, 0]
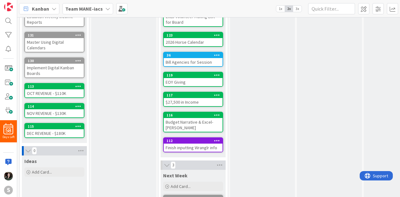
click at [218, 116] on icon at bounding box center [217, 115] width 6 height 4
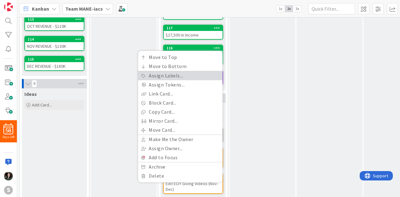
scroll to position [137, 0]
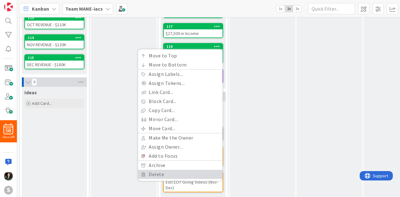
click at [170, 175] on link "Delete" at bounding box center [180, 174] width 84 height 9
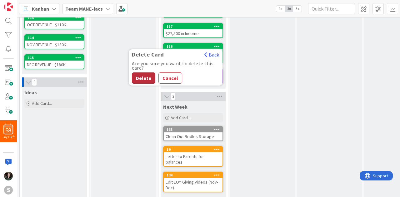
click at [142, 75] on button "Delete" at bounding box center [143, 78] width 23 height 11
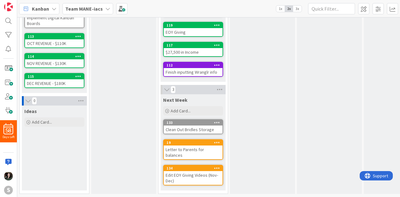
scroll to position [0, 0]
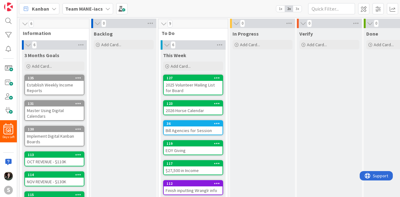
click at [70, 8] on b "Team MANE-iacs" at bounding box center [84, 9] width 38 height 6
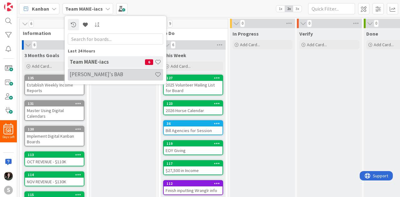
click at [89, 74] on h4 "[PERSON_NAME]'s BAB" at bounding box center [112, 74] width 85 height 6
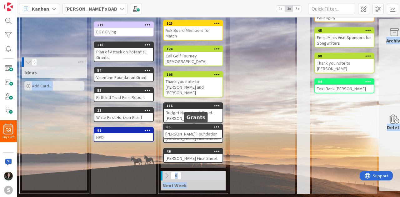
scroll to position [67, 0]
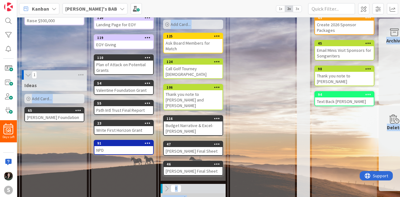
click at [218, 116] on icon at bounding box center [217, 118] width 6 height 4
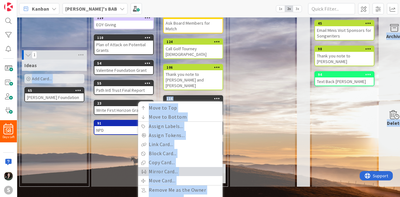
scroll to position [110, 0]
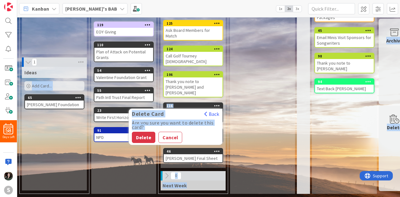
scroll to position [67, 0]
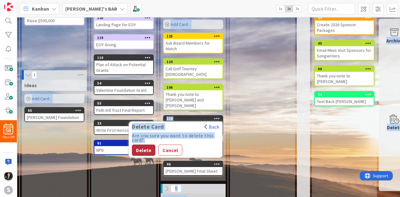
click at [143, 145] on button "Delete" at bounding box center [143, 150] width 23 height 11
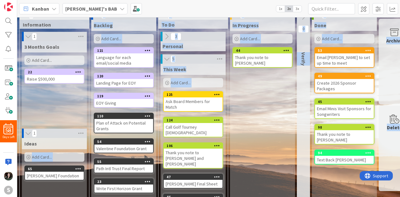
scroll to position [8, 0]
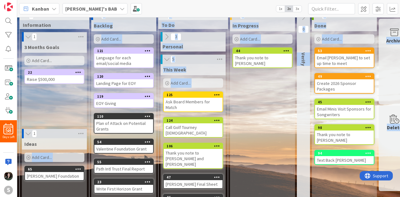
click at [242, 132] on div "In Progress Add Card... 44 Thank you note to [PERSON_NAME]" at bounding box center [262, 130] width 65 height 220
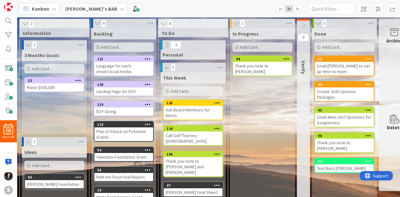
scroll to position [44, 0]
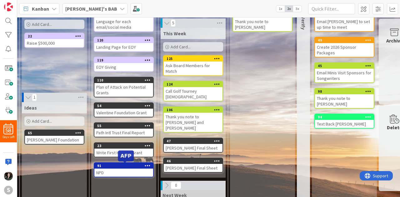
click at [125, 166] on div "91" at bounding box center [125, 166] width 56 height 4
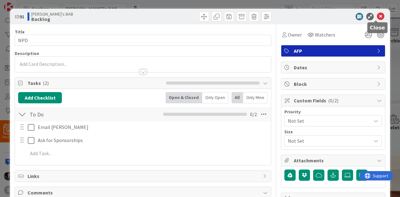
click at [377, 19] on icon at bounding box center [381, 17] width 8 height 8
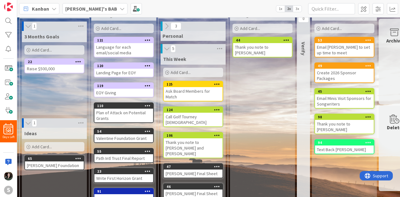
click at [165, 26] on icon at bounding box center [166, 26] width 7 height 7
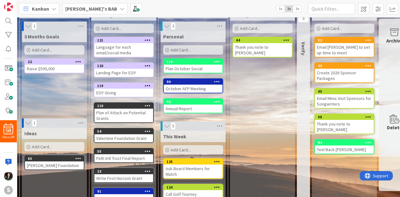
click at [204, 154] on div "Add Card..." at bounding box center [193, 149] width 60 height 9
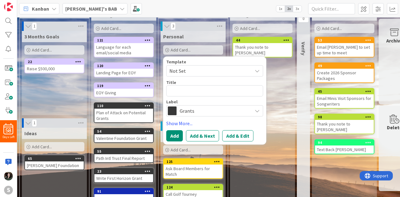
click at [184, 69] on span "Not Set" at bounding box center [208, 71] width 78 height 8
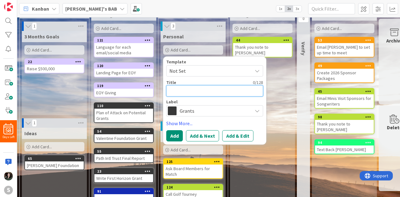
click at [185, 87] on textarea at bounding box center [214, 90] width 97 height 11
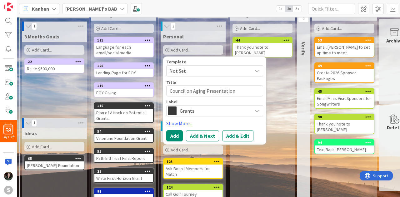
click at [196, 108] on span "Grants" at bounding box center [214, 111] width 69 height 9
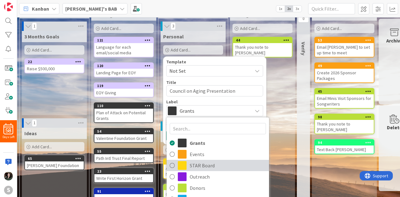
scroll to position [35, 0]
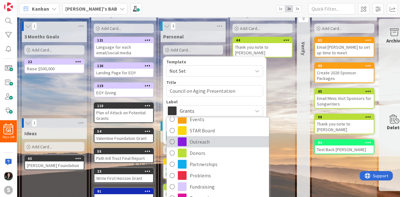
click at [203, 142] on span "Outreach" at bounding box center [228, 141] width 76 height 9
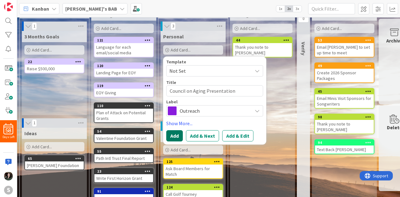
click at [172, 135] on button "Add" at bounding box center [174, 135] width 17 height 11
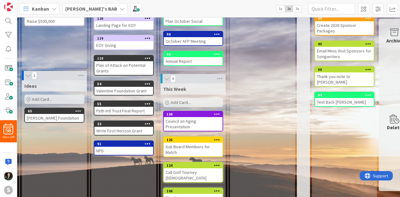
scroll to position [0, 0]
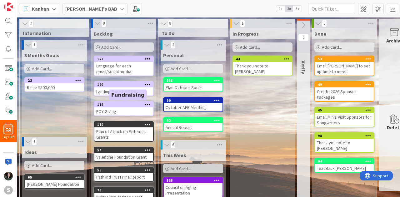
drag, startPoint x: 120, startPoint y: 83, endPoint x: 120, endPoint y: 101, distance: 17.5
drag, startPoint x: 120, startPoint y: 101, endPoint x: 110, endPoint y: 105, distance: 11.0
click at [110, 105] on div "119" at bounding box center [125, 105] width 56 height 4
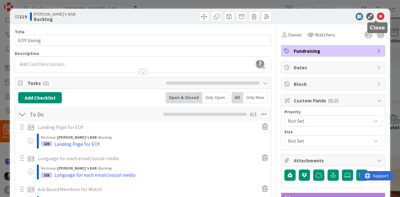
click at [377, 17] on icon at bounding box center [381, 17] width 8 height 8
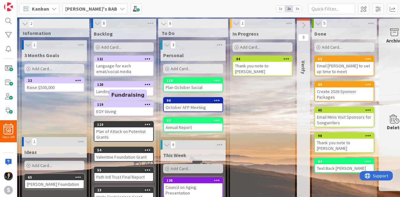
click at [123, 105] on div "119" at bounding box center [125, 105] width 56 height 4
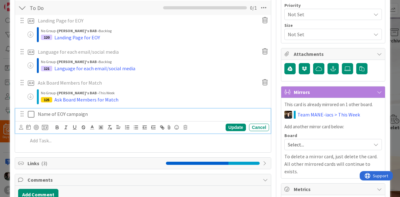
click at [63, 116] on p "Name of EOY campaign" at bounding box center [152, 114] width 229 height 7
click at [45, 128] on icon at bounding box center [45, 128] width 6 height 6
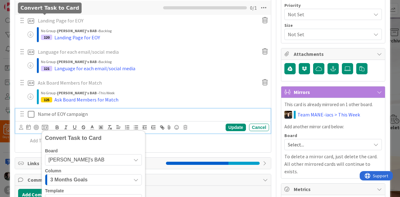
scroll to position [215, 0]
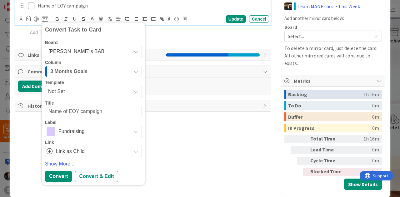
click at [72, 68] on span "3 Months Goals" at bounding box center [68, 72] width 37 height 8
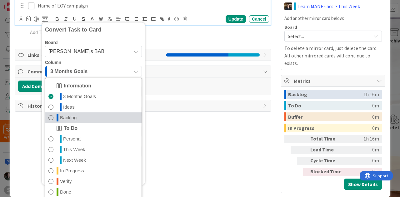
click at [78, 114] on link "Backlog" at bounding box center [93, 118] width 96 height 11
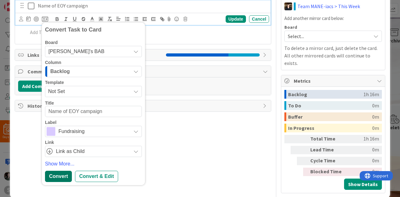
click at [60, 178] on div "Convert" at bounding box center [58, 176] width 27 height 11
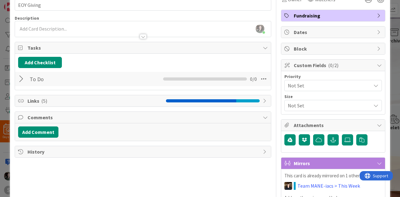
scroll to position [0, 0]
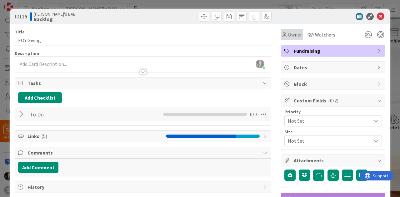
click at [293, 36] on span "Owner" at bounding box center [295, 35] width 14 height 8
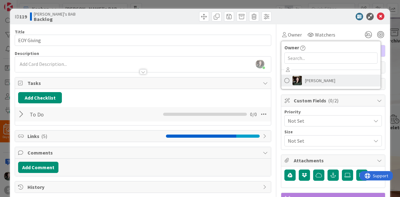
click at [285, 80] on span at bounding box center [287, 80] width 5 height 9
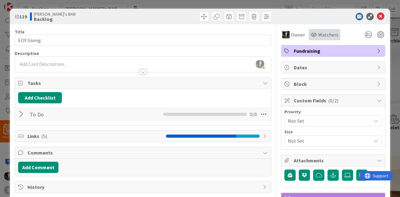
click at [313, 32] on div "Watchers" at bounding box center [325, 35] width 28 height 8
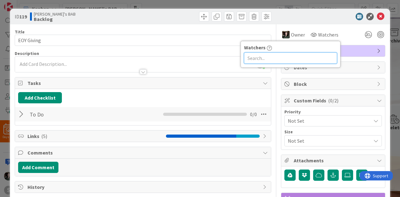
click at [274, 53] on input "text" at bounding box center [290, 58] width 93 height 11
click at [339, 16] on div at bounding box center [330, 17] width 111 height 8
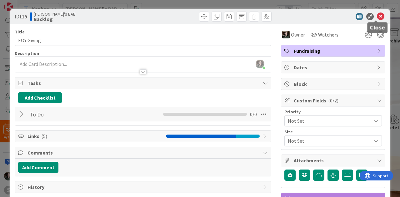
click at [377, 17] on icon at bounding box center [381, 17] width 8 height 8
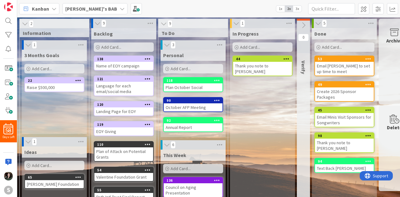
click at [93, 9] on div "[PERSON_NAME]'s BAB" at bounding box center [95, 8] width 65 height 11
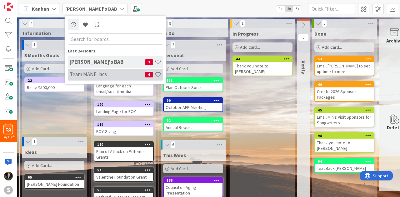
click at [99, 74] on h4 "Team MANE-iacs" at bounding box center [107, 74] width 75 height 6
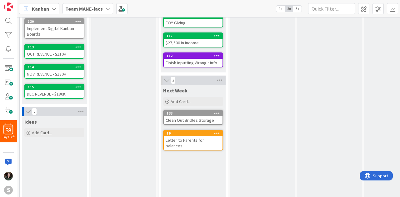
scroll to position [17, 0]
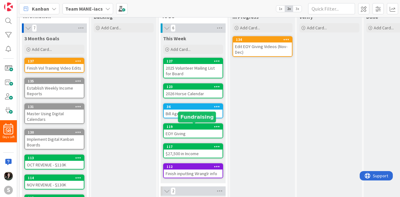
click at [192, 128] on div "119" at bounding box center [195, 127] width 56 height 4
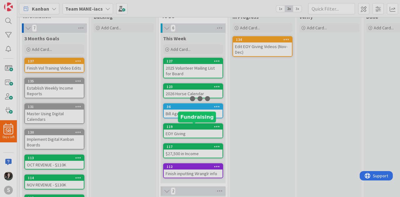
click at [192, 128] on div at bounding box center [200, 98] width 400 height 197
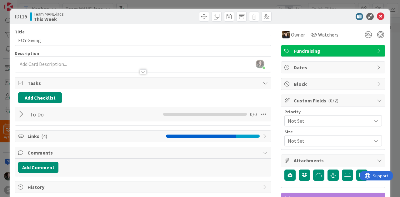
click at [18, 113] on div at bounding box center [22, 114] width 8 height 11
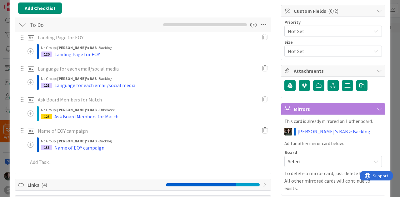
scroll to position [90, 0]
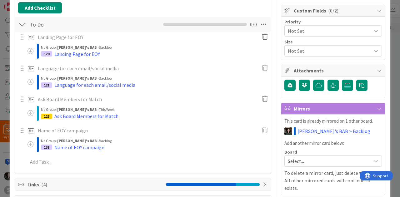
click at [111, 150] on div "No Group › [PERSON_NAME]'s BAB › Backlog 138 Name of EOY campaign" at bounding box center [151, 145] width 221 height 14
click at [110, 148] on div "138 Name of EOY campaign" at bounding box center [151, 148] width 221 height 8
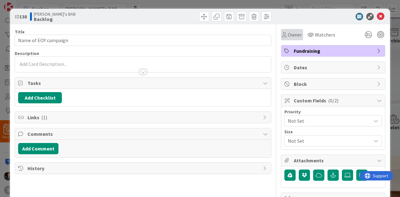
click at [288, 37] on span "Owner" at bounding box center [295, 35] width 14 height 8
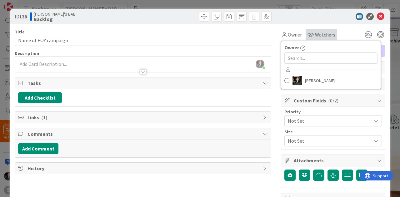
click at [308, 33] on icon at bounding box center [311, 34] width 6 height 5
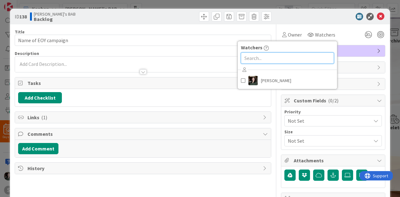
click at [285, 53] on input "text" at bounding box center [287, 58] width 93 height 11
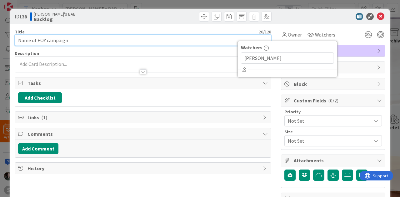
click at [229, 38] on input "Name of EOY campaign" at bounding box center [143, 40] width 257 height 11
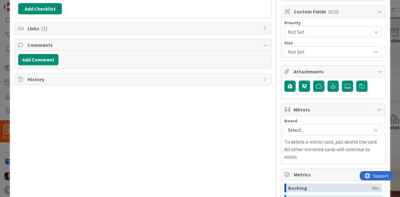
scroll to position [103, 0]
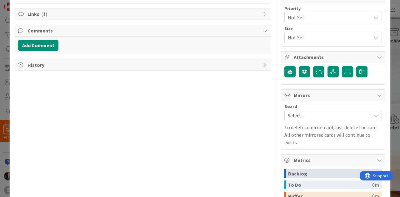
click at [305, 116] on span "Select..." at bounding box center [328, 115] width 80 height 9
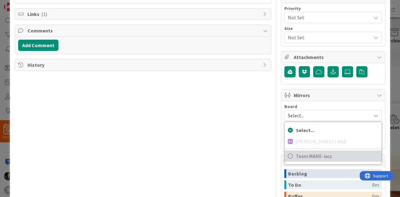
click at [308, 157] on span "Team MANE-iacs" at bounding box center [337, 156] width 83 height 9
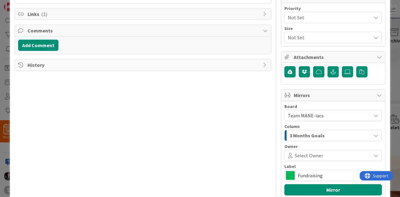
click at [314, 132] on span "3 Months Goals" at bounding box center [307, 136] width 35 height 8
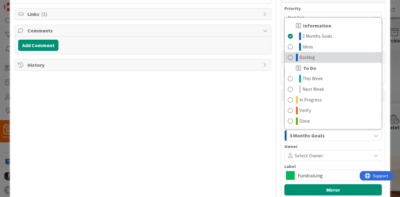
click at [309, 52] on link "Backlog" at bounding box center [333, 57] width 97 height 11
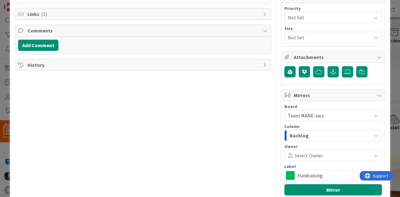
click at [208, 143] on div "Title 20 / 128 Name of EOY campaign Description [PERSON_NAME] just joined Owner…" at bounding box center [143, 134] width 257 height 426
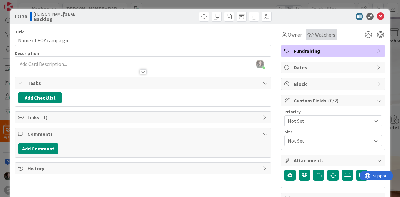
click at [308, 35] on icon at bounding box center [311, 34] width 6 height 5
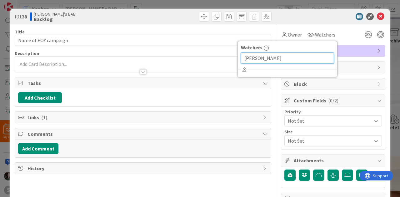
click at [284, 56] on input "[PERSON_NAME]" at bounding box center [287, 58] width 93 height 11
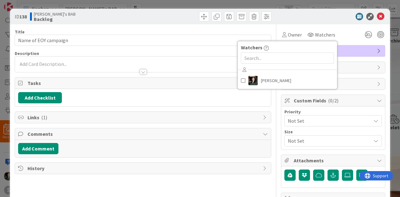
click at [293, 23] on div "ID 138 [PERSON_NAME]'s BAB Backlog" at bounding box center [200, 17] width 380 height 16
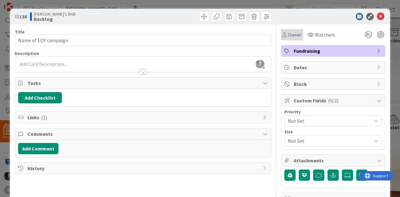
click at [292, 33] on span "Owner" at bounding box center [295, 35] width 14 height 8
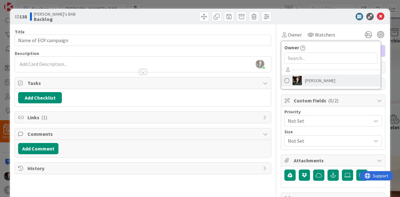
click at [299, 80] on link "[PERSON_NAME]" at bounding box center [330, 81] width 99 height 12
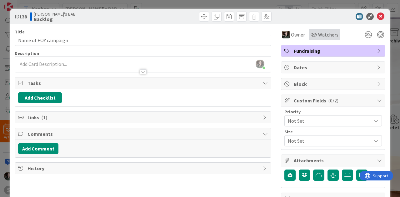
click at [318, 33] on span "Watchers" at bounding box center [328, 35] width 20 height 8
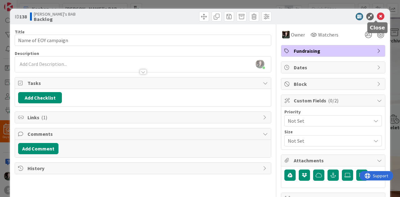
click at [380, 16] on icon at bounding box center [381, 17] width 8 height 8
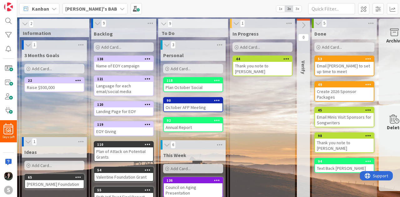
click at [88, 19] on div "2 Information 1 3 Months Goals Add Card... 22 Raise $500,000 1 Ideas Add Card..…" at bounding box center [54, 185] width 70 height 333
click at [85, 14] on div "Kanban My Zone Organization Select a single board Kanban List (Bulk Actions) Me…" at bounding box center [208, 8] width 383 height 17
click at [83, 11] on b "[PERSON_NAME]'s BAB" at bounding box center [91, 9] width 52 height 6
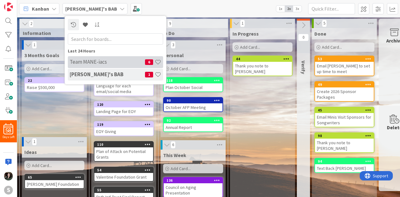
click at [92, 62] on h4 "Team MANE-iacs" at bounding box center [107, 62] width 75 height 6
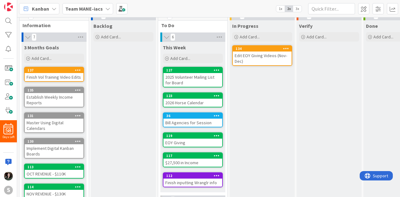
scroll to position [7, 0]
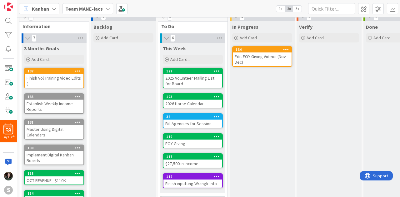
click at [194, 141] on div "EOY Giving" at bounding box center [193, 144] width 59 height 8
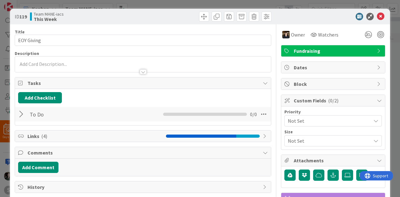
click at [16, 114] on div "To Do Checklist Name 5 / 64 To Do 0 / 0" at bounding box center [143, 114] width 256 height 14
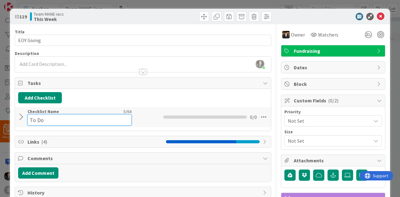
click at [29, 113] on div "Checklist Name 5 / 64 To Do" at bounding box center [80, 117] width 104 height 17
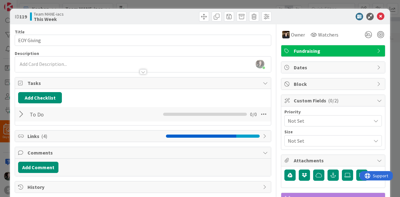
click at [21, 114] on div at bounding box center [22, 114] width 8 height 11
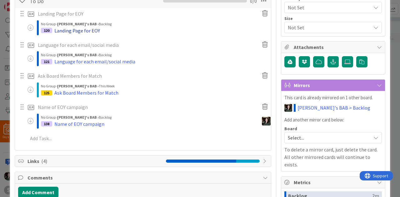
scroll to position [114, 0]
click at [77, 122] on div "Name of EOY campaign" at bounding box center [79, 124] width 50 height 8
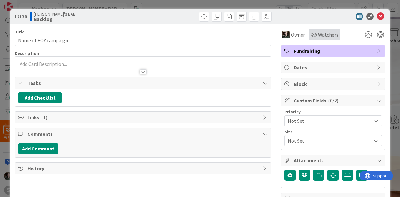
click at [312, 35] on div "Watchers" at bounding box center [325, 35] width 28 height 8
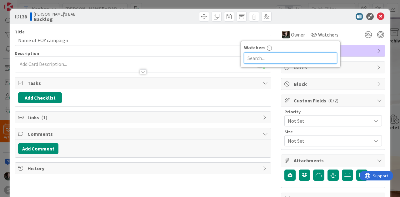
click at [285, 54] on input "text" at bounding box center [290, 58] width 93 height 11
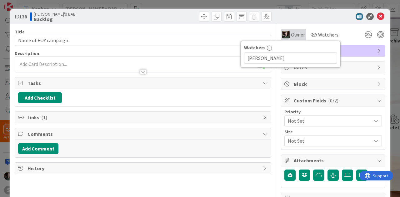
click at [291, 32] on span "Owner" at bounding box center [298, 35] width 14 height 8
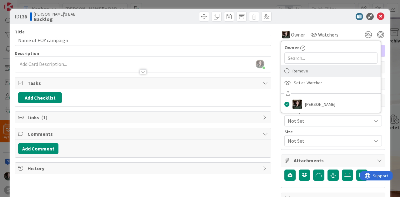
click at [294, 73] on span "Remove" at bounding box center [301, 70] width 16 height 9
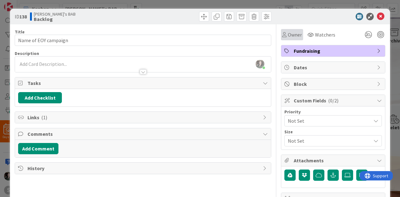
click at [294, 34] on span "Owner" at bounding box center [295, 35] width 14 height 8
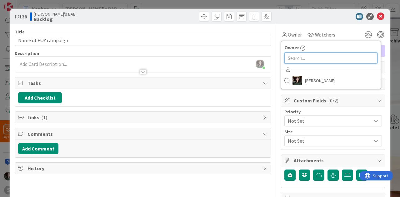
click at [292, 53] on input "text" at bounding box center [331, 58] width 93 height 11
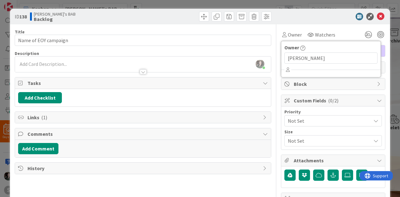
click at [317, 14] on div at bounding box center [330, 17] width 111 height 8
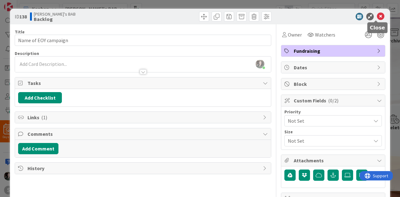
click at [377, 14] on icon at bounding box center [381, 17] width 8 height 8
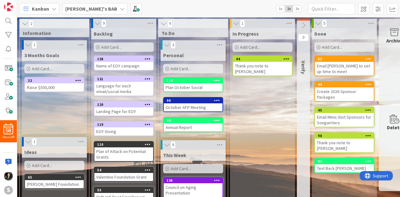
click at [94, 9] on div "[PERSON_NAME]'s BAB" at bounding box center [95, 8] width 65 height 11
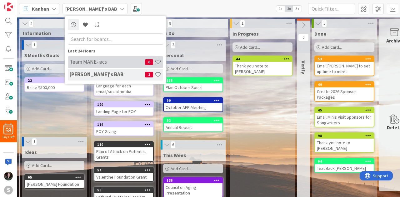
click at [89, 62] on h4 "Team MANE-iacs" at bounding box center [107, 62] width 75 height 6
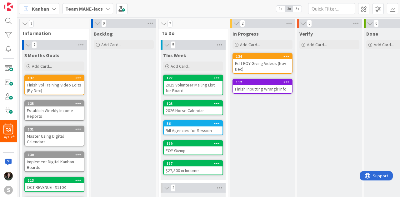
click at [192, 126] on div "36" at bounding box center [193, 124] width 59 height 6
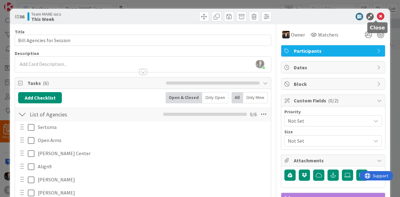
click at [377, 16] on icon at bounding box center [381, 17] width 8 height 8
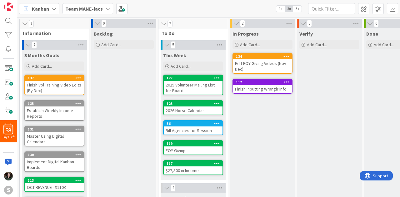
click at [189, 150] on div "EOY Giving" at bounding box center [193, 151] width 59 height 8
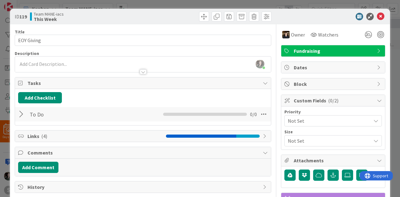
click at [19, 113] on div at bounding box center [22, 114] width 8 height 11
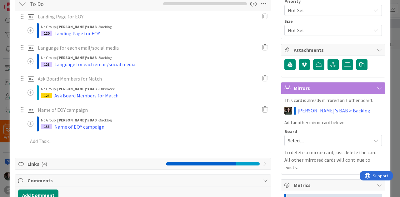
scroll to position [111, 0]
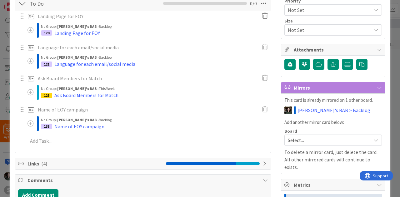
click at [113, 123] on div "138 Name of EOY campaign" at bounding box center [151, 127] width 221 height 8
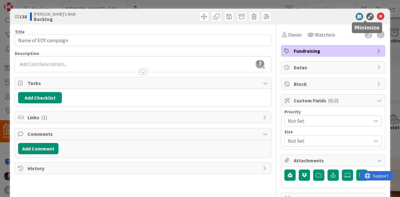
click at [370, 15] on div at bounding box center [330, 17] width 111 height 8
click at [380, 17] on icon at bounding box center [381, 17] width 8 height 8
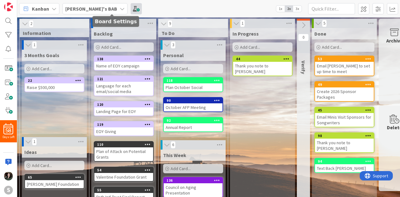
click at [131, 9] on span at bounding box center [136, 8] width 11 height 11
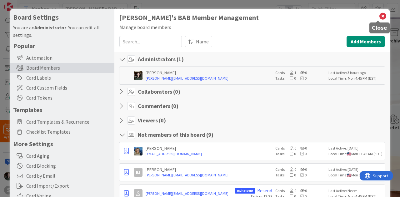
click at [379, 16] on icon at bounding box center [383, 16] width 8 height 9
